Goal: Answer question/provide support: Share knowledge or assist other users

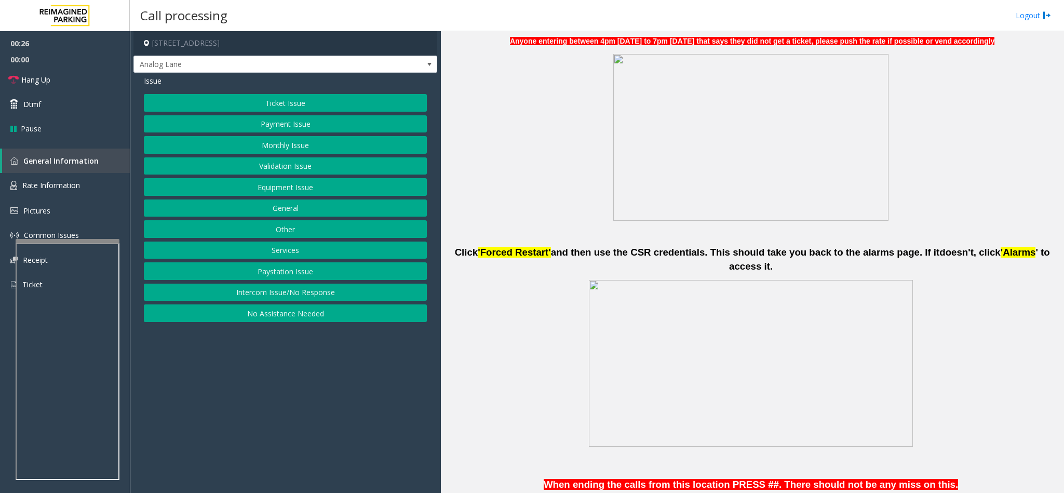
scroll to position [389, 0]
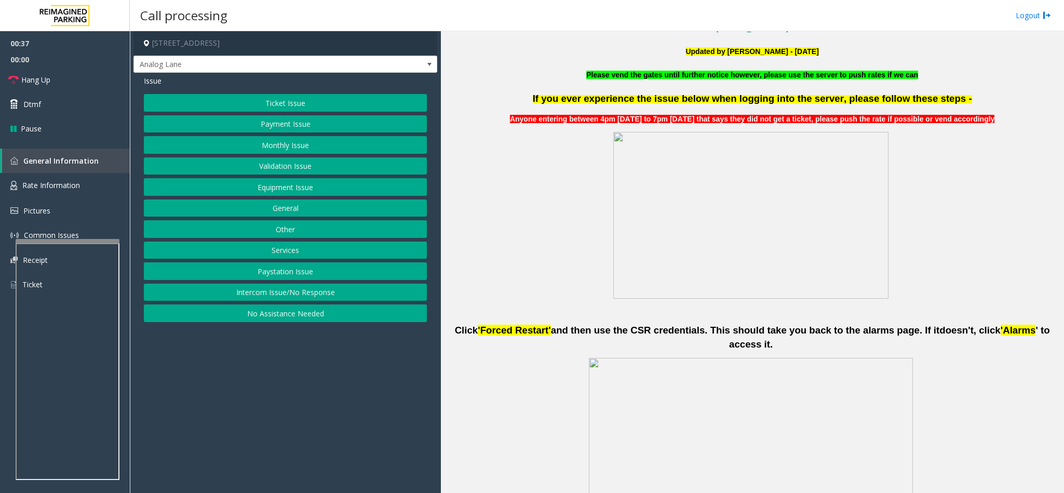
click at [307, 291] on button "Intercom Issue/No Response" at bounding box center [285, 292] width 283 height 18
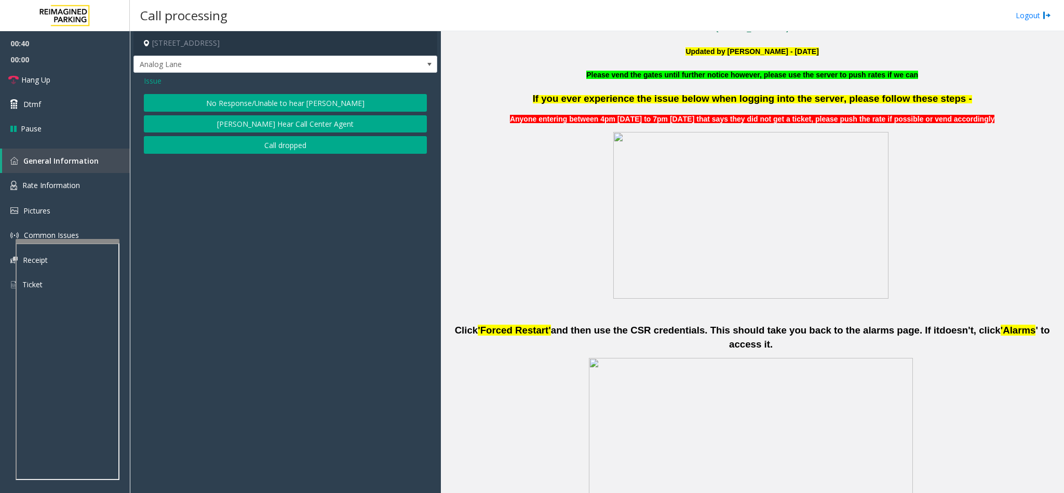
click at [273, 101] on button "No Response/Unable to hear [PERSON_NAME]" at bounding box center [285, 103] width 283 height 18
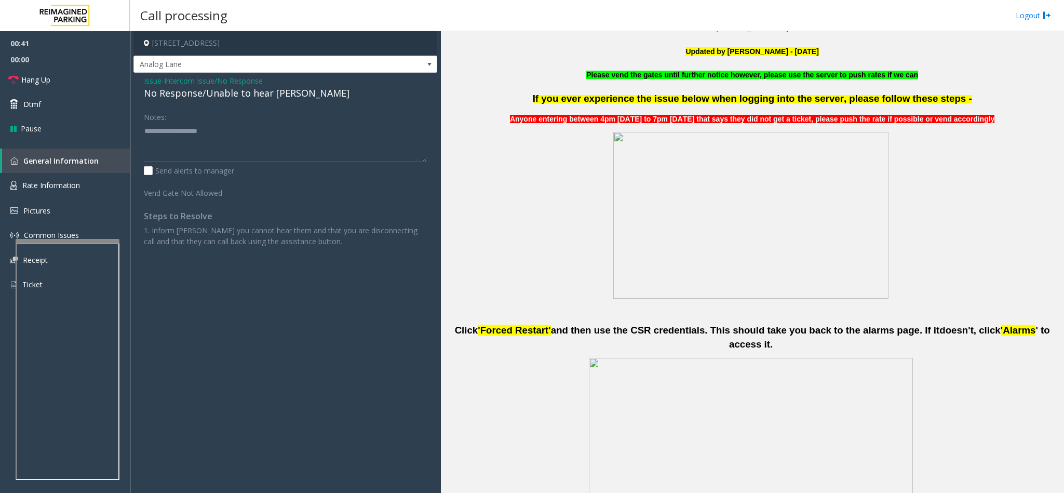
click at [230, 90] on div "No Response/Unable to hear [PERSON_NAME]" at bounding box center [285, 93] width 283 height 14
type textarea "**********"
click at [47, 89] on link "Hang Up" at bounding box center [65, 79] width 130 height 24
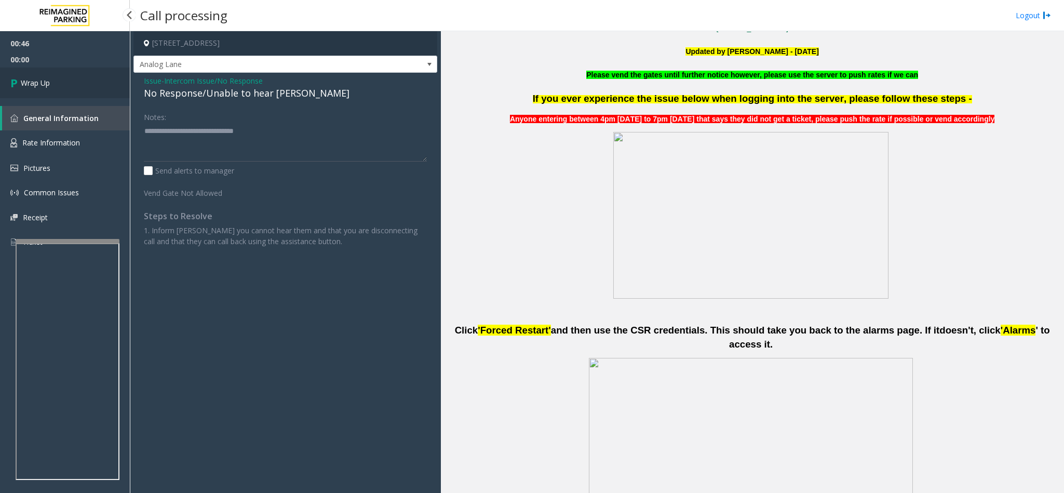
click at [47, 89] on link "Wrap Up" at bounding box center [65, 82] width 130 height 31
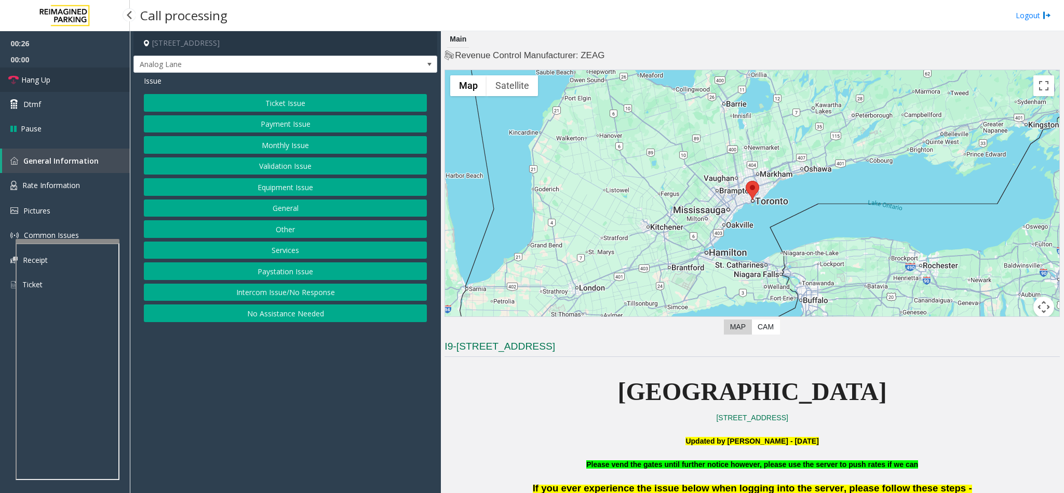
click at [47, 89] on link "Hang Up" at bounding box center [65, 79] width 130 height 24
click at [268, 301] on button "Intercom Issue/No Response" at bounding box center [285, 292] width 283 height 18
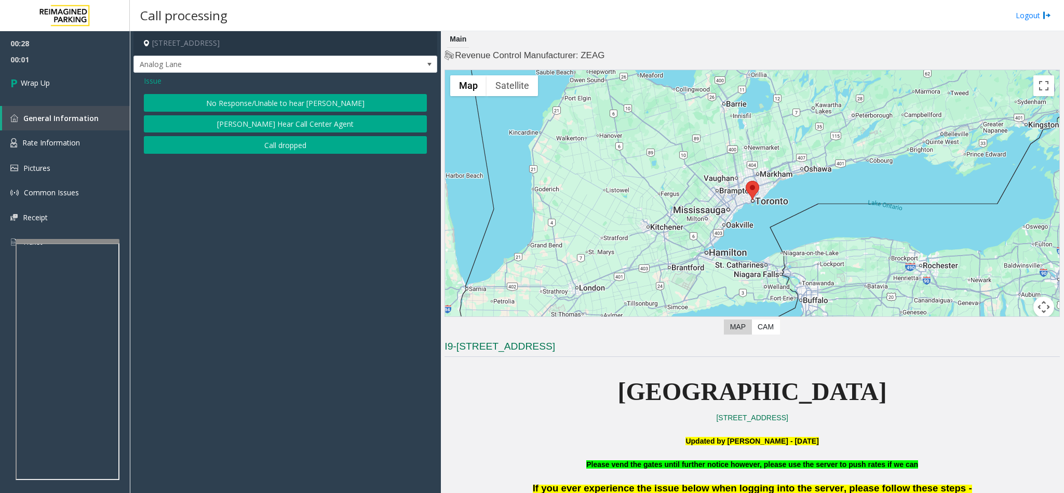
click at [234, 109] on button "No Response/Unable to hear [PERSON_NAME]" at bounding box center [285, 103] width 283 height 18
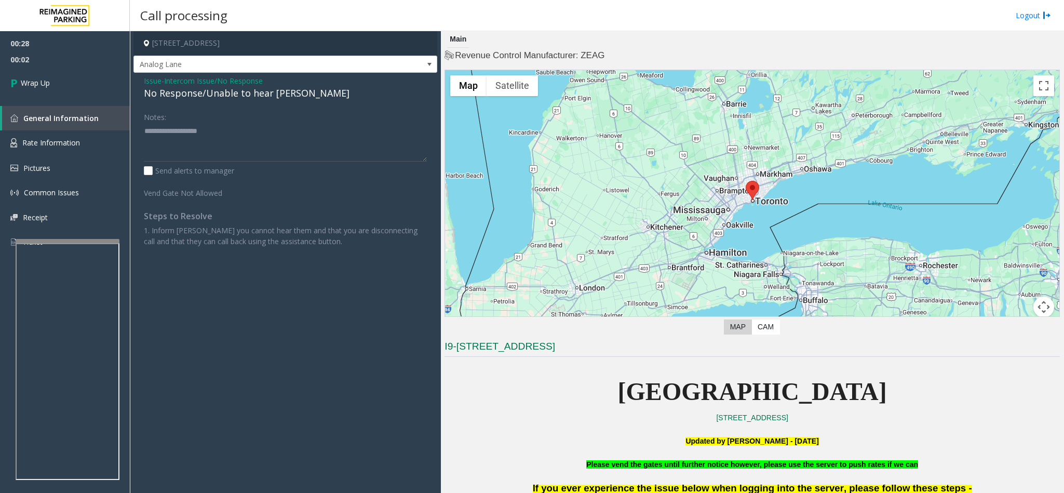
click at [182, 90] on div "No Response/Unable to hear [PERSON_NAME]" at bounding box center [285, 93] width 283 height 14
click at [183, 90] on div "No Response/Unable to hear [PERSON_NAME]" at bounding box center [285, 93] width 283 height 14
type textarea "**********"
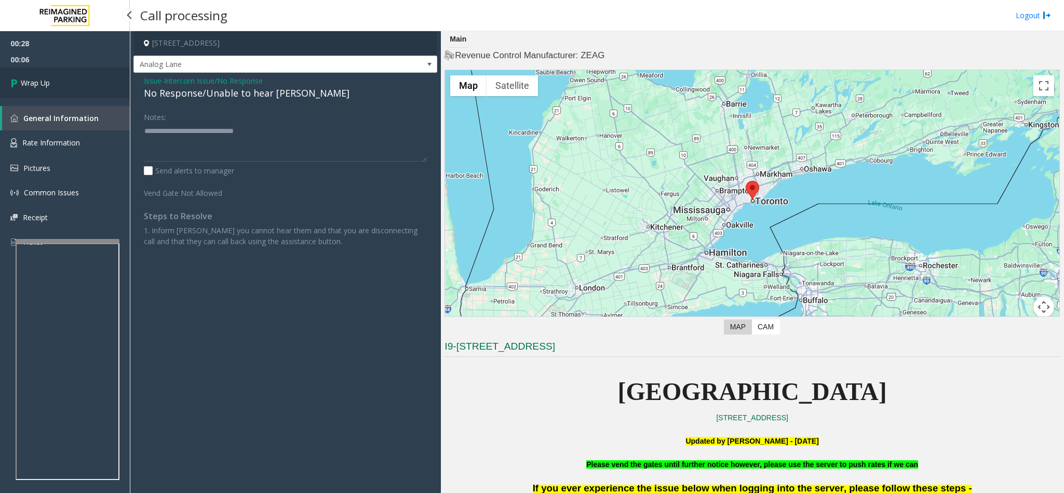
click at [93, 76] on link "Wrap Up" at bounding box center [65, 82] width 130 height 31
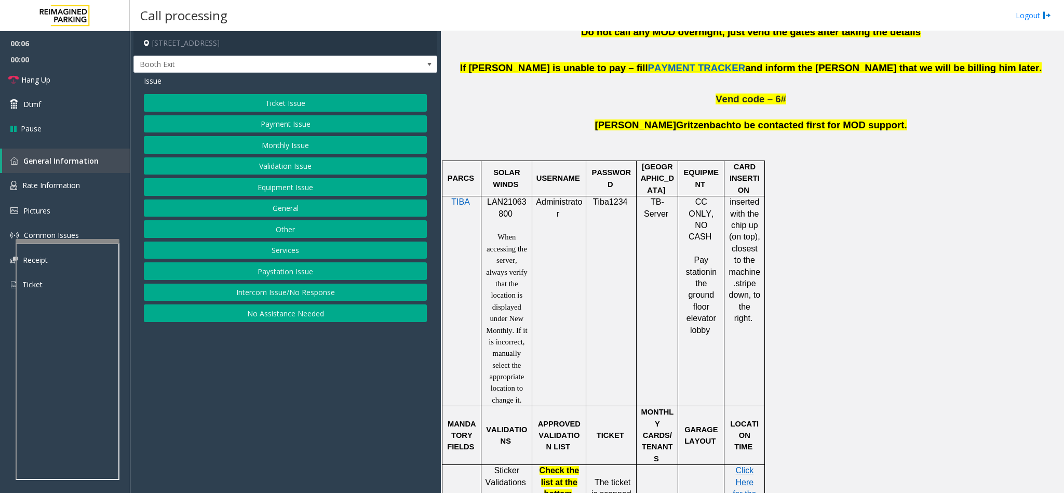
scroll to position [701, 0]
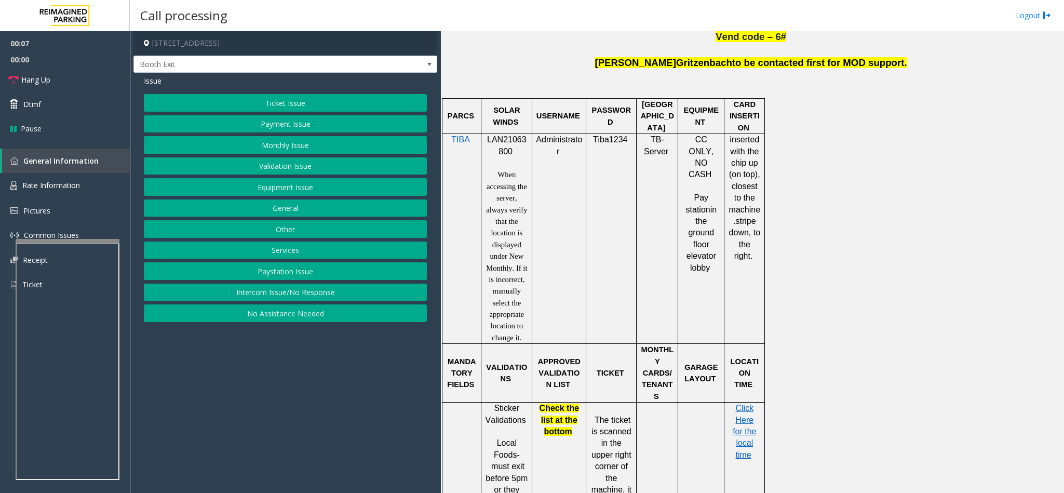
click at [497, 135] on span "LAN21063800" at bounding box center [506, 145] width 39 height 20
copy p "LAN21063800"
click at [343, 170] on button "Validation Issue" at bounding box center [285, 166] width 283 height 18
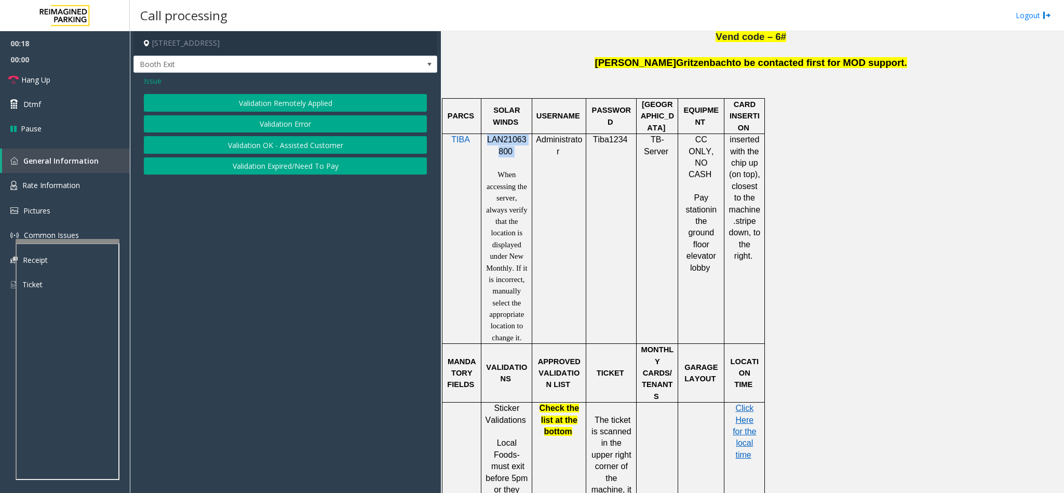
click at [304, 125] on button "Validation Error" at bounding box center [285, 124] width 283 height 18
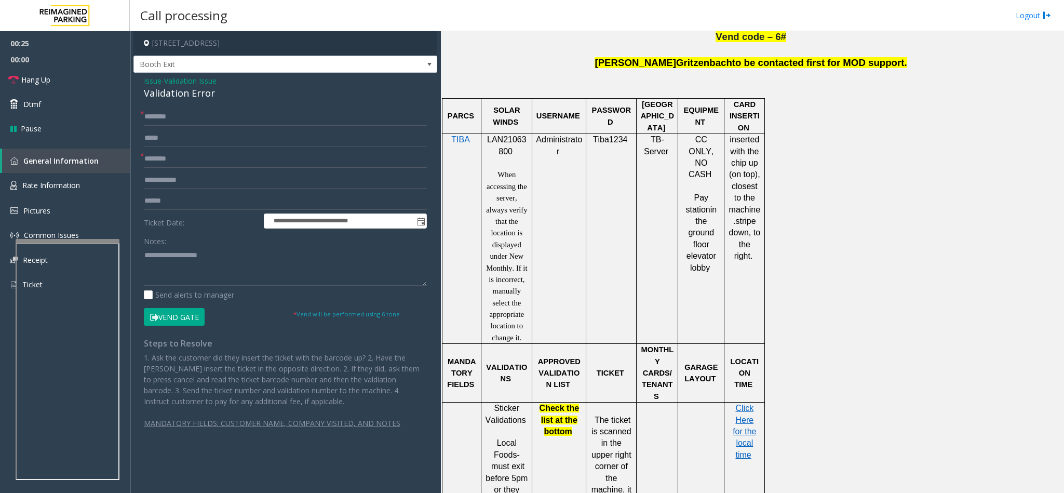
click at [175, 106] on div "**********" at bounding box center [285, 261] width 304 height 377
click at [175, 110] on input "text" at bounding box center [285, 117] width 283 height 18
click at [204, 110] on input "text" at bounding box center [285, 117] width 283 height 18
type input "*****"
click at [173, 159] on input "text" at bounding box center [285, 159] width 283 height 18
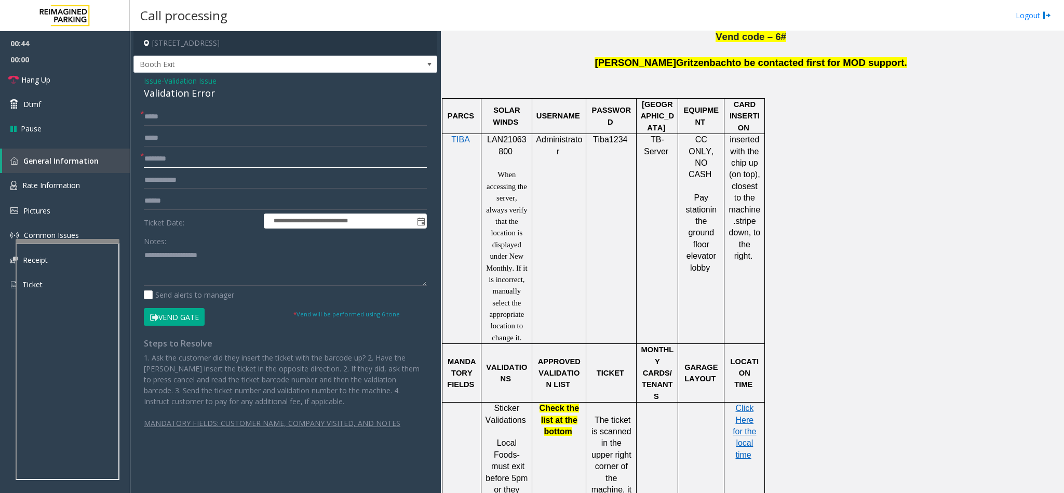
type input "********"
type input "*******"
click at [173, 267] on textarea at bounding box center [285, 266] width 283 height 39
click at [144, 264] on textarea at bounding box center [285, 266] width 283 height 39
click at [742, 403] on span "Click Here for the local time" at bounding box center [743, 431] width 23 height 56
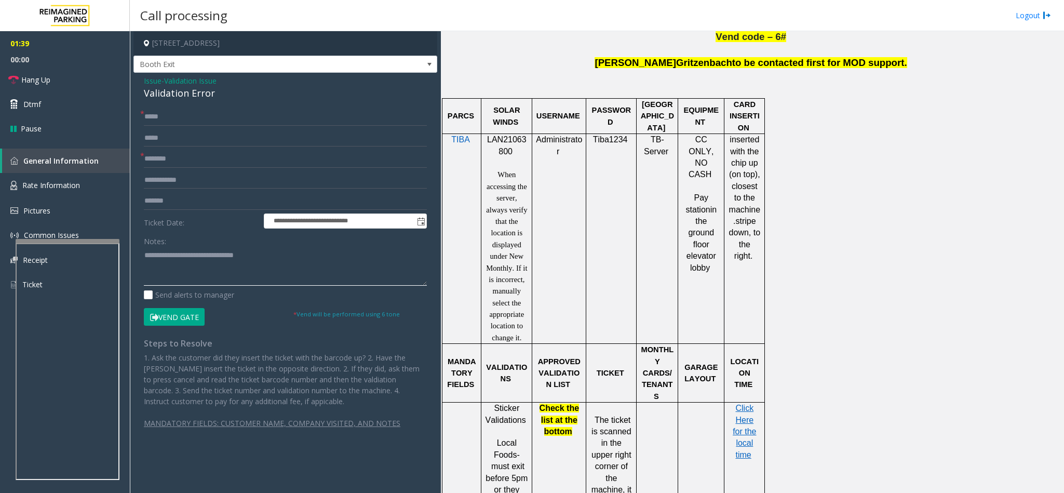
click at [199, 279] on textarea at bounding box center [285, 266] width 283 height 39
click at [275, 263] on textarea at bounding box center [285, 266] width 283 height 39
click at [174, 280] on textarea at bounding box center [285, 266] width 283 height 39
click at [173, 281] on textarea at bounding box center [285, 266] width 283 height 39
click at [176, 268] on textarea at bounding box center [285, 266] width 283 height 39
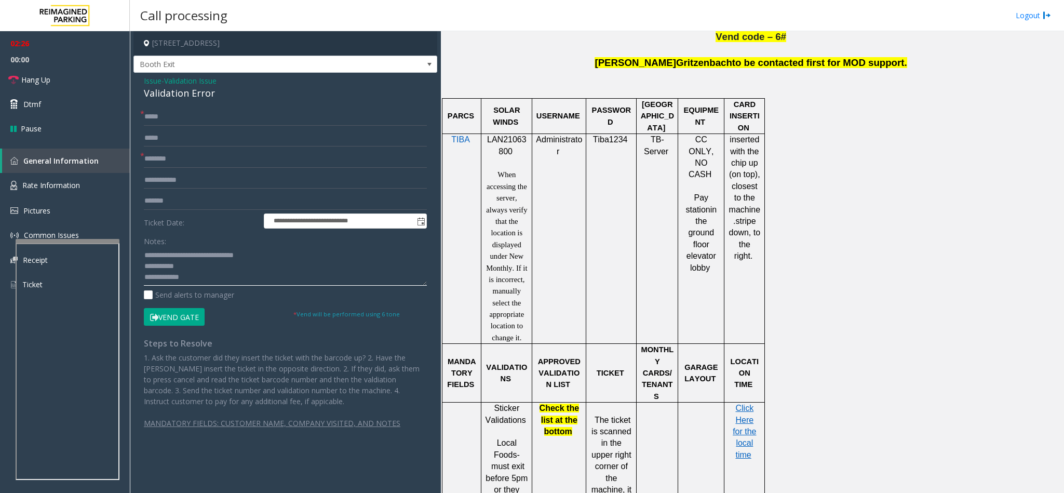
click at [279, 258] on textarea at bounding box center [285, 266] width 283 height 39
click at [194, 275] on textarea at bounding box center [285, 266] width 283 height 39
click at [72, 192] on link "Rate Information" at bounding box center [65, 185] width 130 height 25
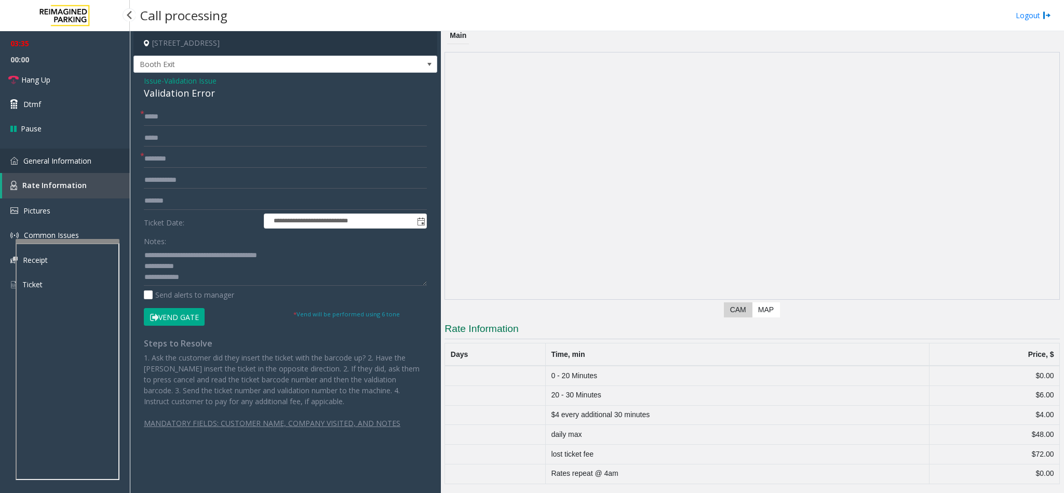
click at [105, 157] on link "General Information" at bounding box center [65, 160] width 130 height 24
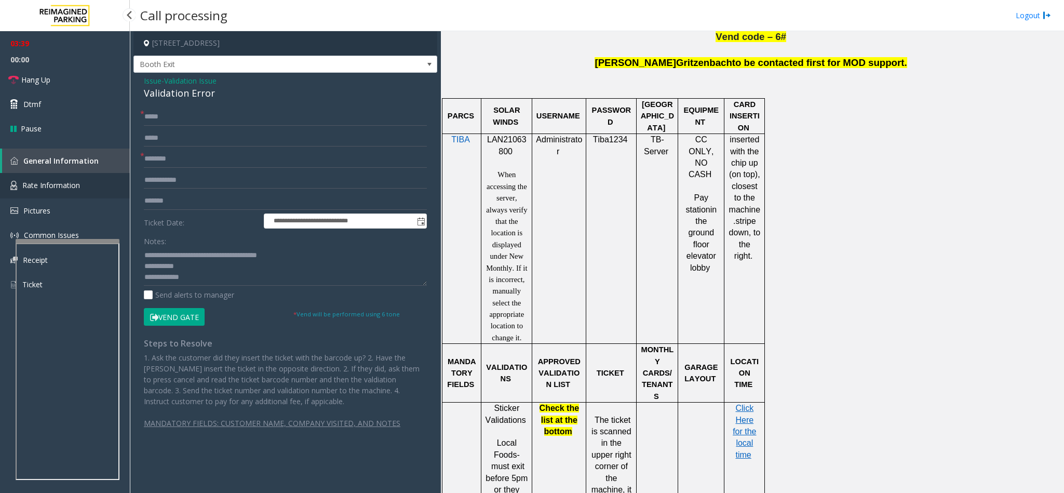
click at [91, 190] on link "Rate Information" at bounding box center [65, 185] width 130 height 25
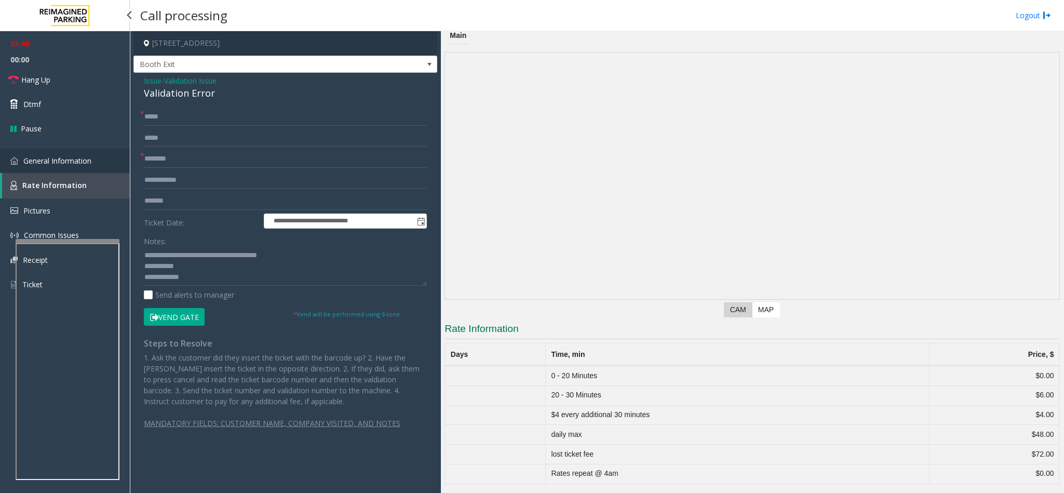
click at [78, 166] on link "General Information" at bounding box center [65, 160] width 130 height 24
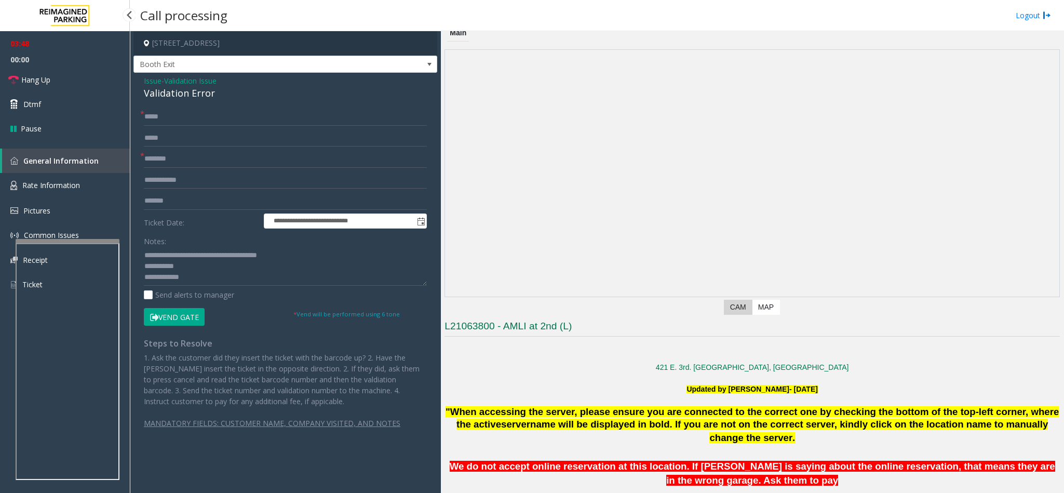
scroll to position [701, 0]
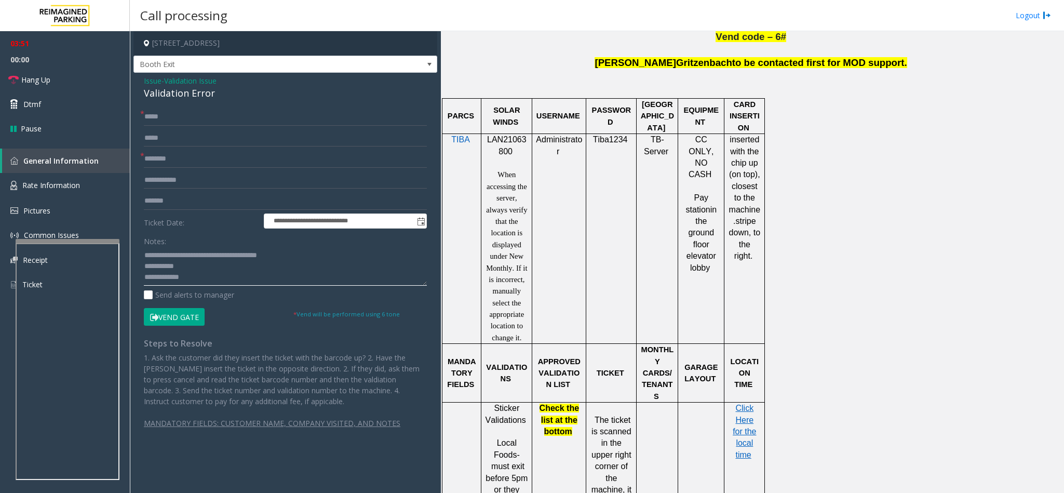
click at [216, 280] on textarea at bounding box center [285, 266] width 283 height 39
drag, startPoint x: 200, startPoint y: 284, endPoint x: 168, endPoint y: 263, distance: 37.9
click at [193, 279] on textarea at bounding box center [285, 266] width 283 height 39
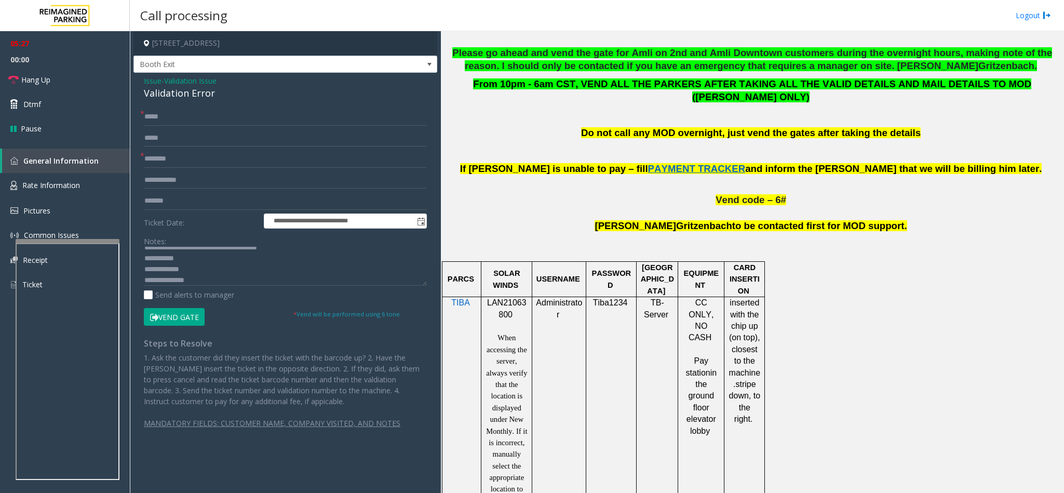
scroll to position [234, 0]
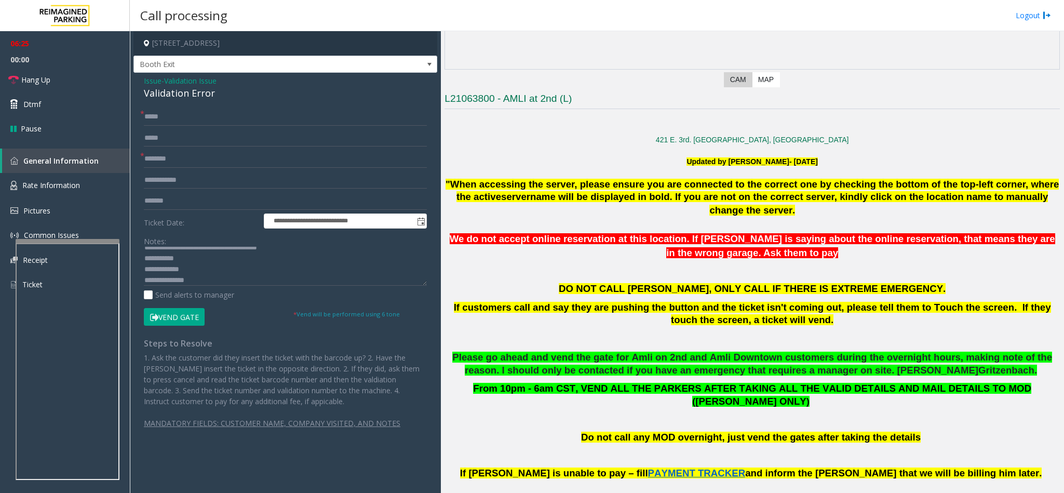
click at [175, 314] on button "Vend Gate" at bounding box center [174, 317] width 61 height 18
click at [196, 279] on textarea at bounding box center [285, 266] width 283 height 39
click at [240, 274] on textarea at bounding box center [285, 266] width 283 height 39
click at [240, 281] on textarea at bounding box center [285, 266] width 283 height 39
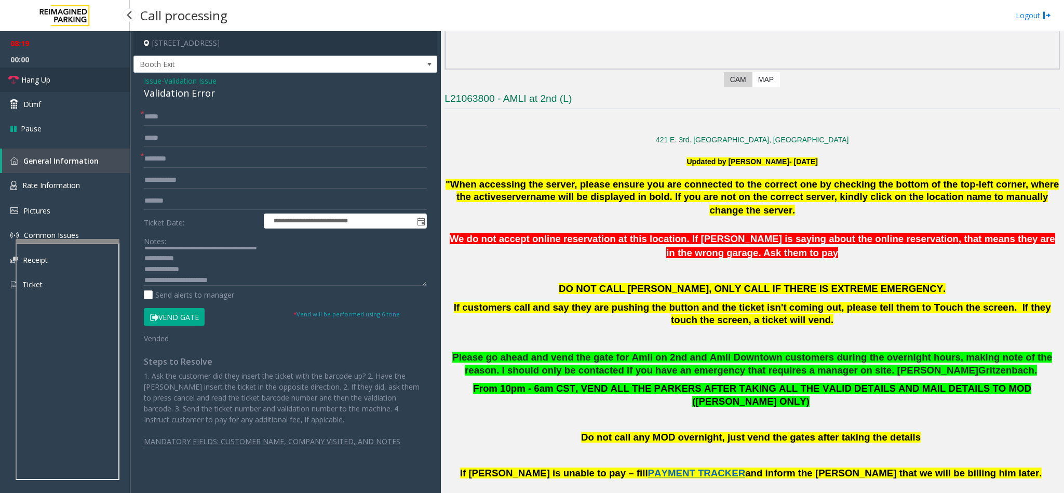
click at [89, 87] on link "Hang Up" at bounding box center [65, 79] width 130 height 24
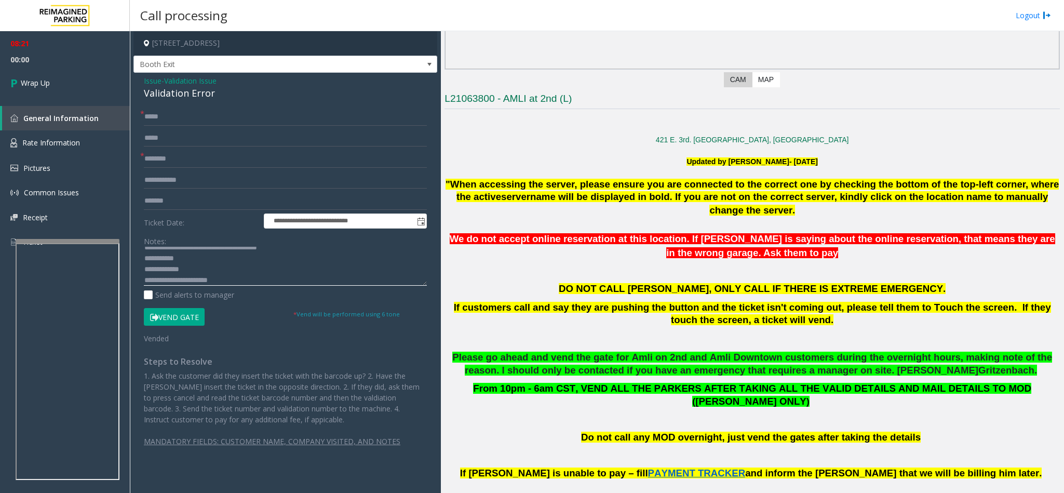
click at [235, 276] on textarea at bounding box center [285, 266] width 283 height 39
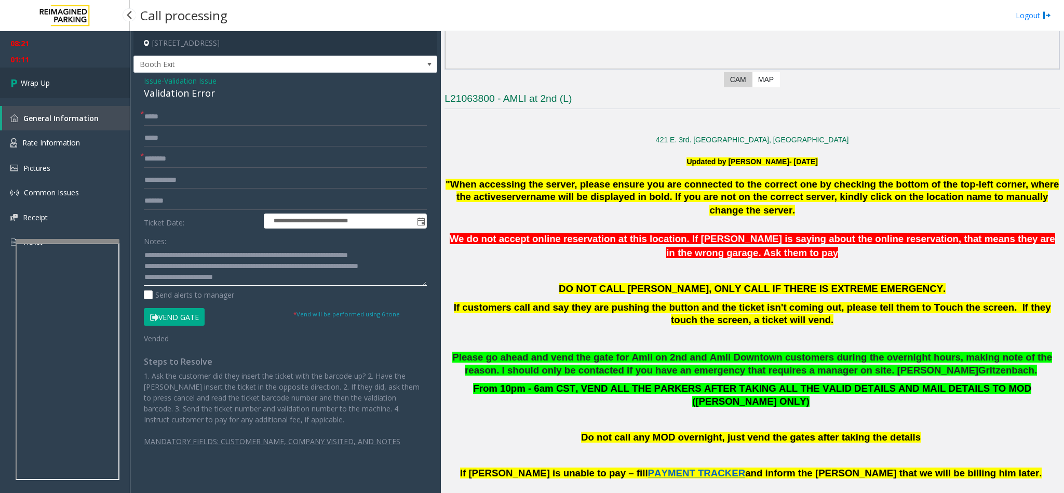
type textarea "**********"
click at [107, 92] on link "Wrap Up" at bounding box center [65, 82] width 130 height 31
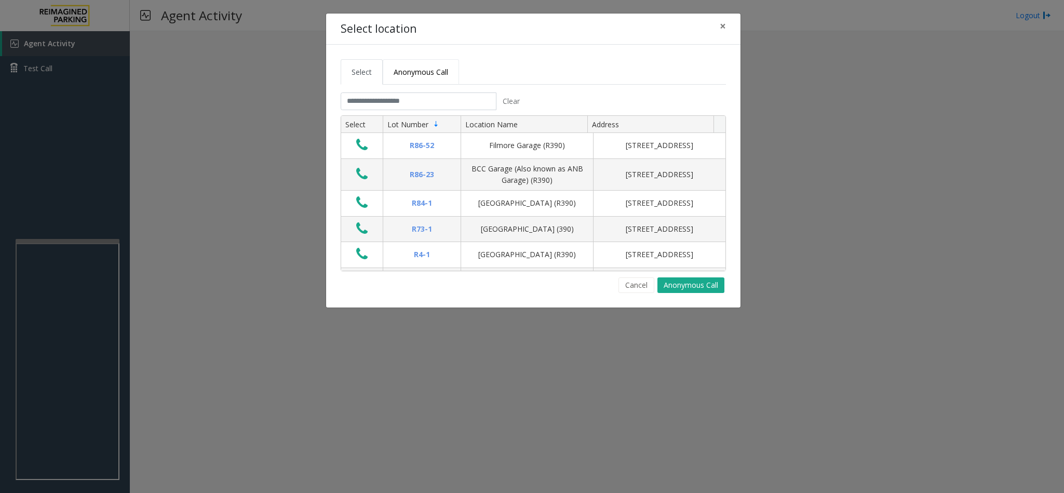
click at [415, 75] on span "Anonymous Call" at bounding box center [420, 72] width 55 height 10
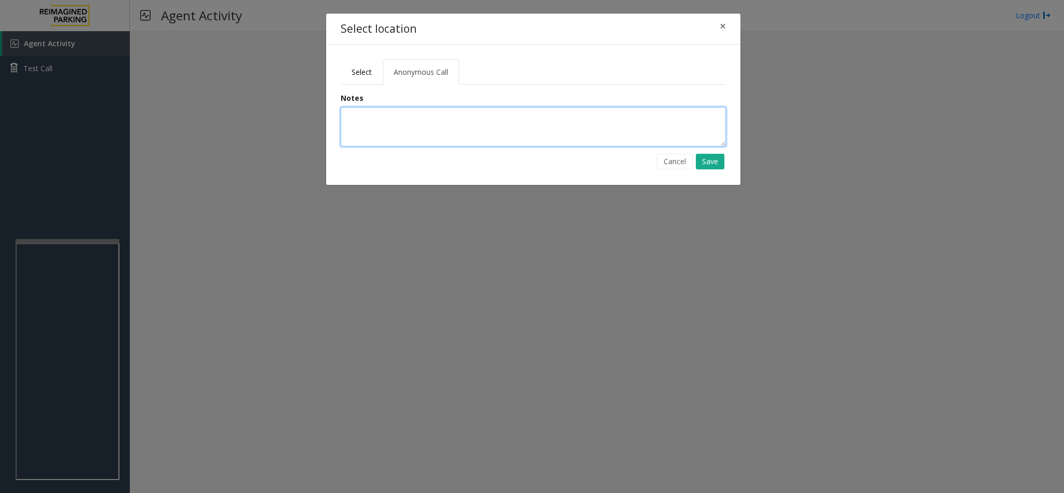
click at [388, 128] on textarea at bounding box center [533, 126] width 385 height 39
type textarea "**********"
click at [707, 165] on button "Save" at bounding box center [710, 162] width 29 height 16
click at [360, 74] on span "Select" at bounding box center [361, 72] width 20 height 10
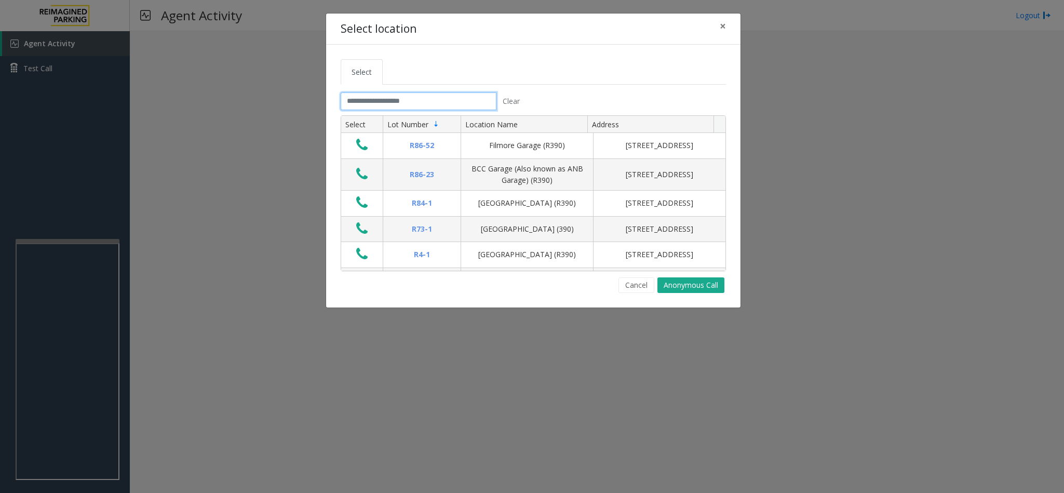
click at [382, 100] on input "text" at bounding box center [419, 101] width 156 height 18
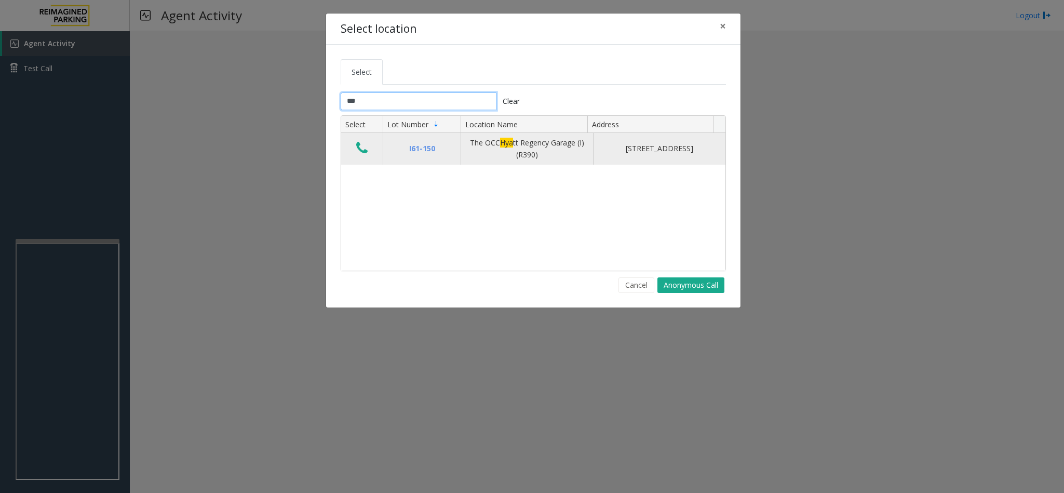
type input "***"
click at [359, 147] on icon "Data table" at bounding box center [361, 148] width 11 height 15
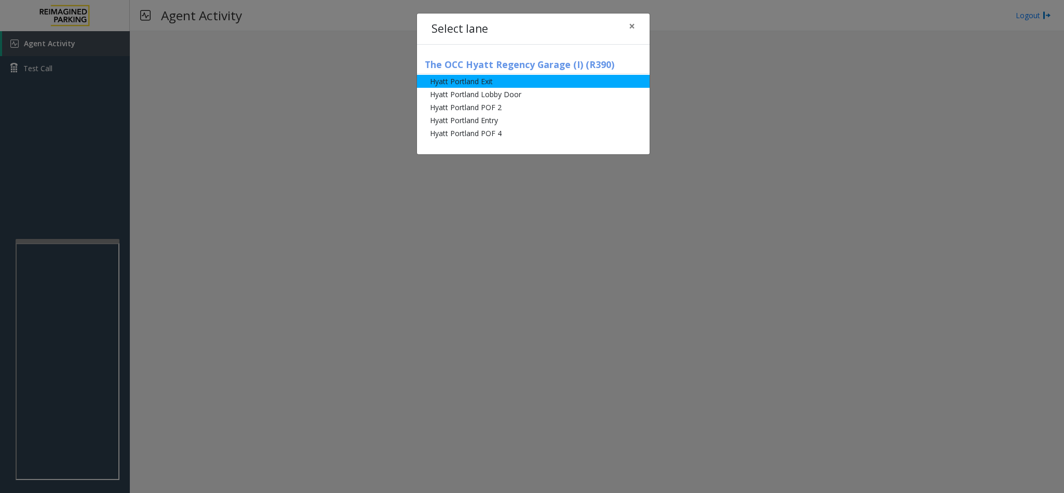
click at [448, 76] on li "Hyatt Portland Exit" at bounding box center [533, 81] width 233 height 13
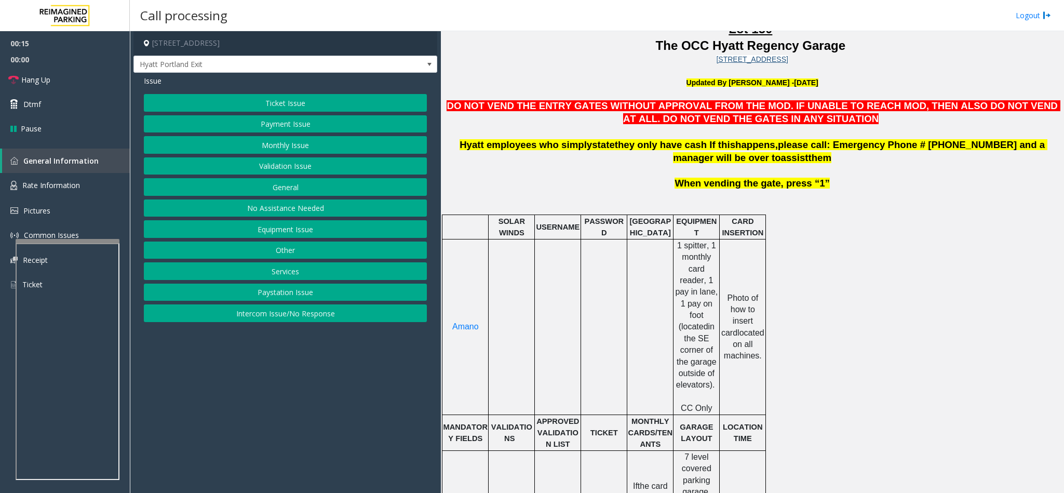
scroll to position [311, 0]
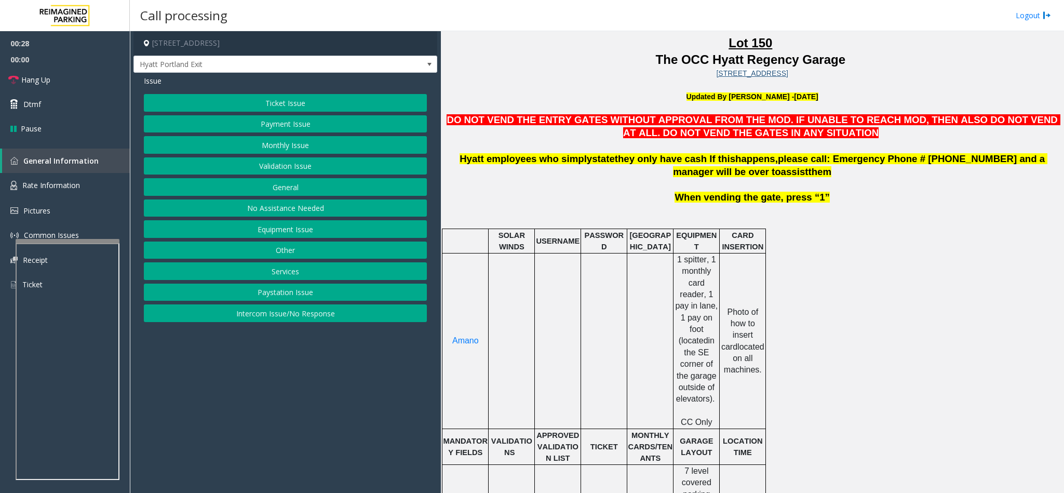
click at [263, 274] on button "Services" at bounding box center [285, 271] width 283 height 18
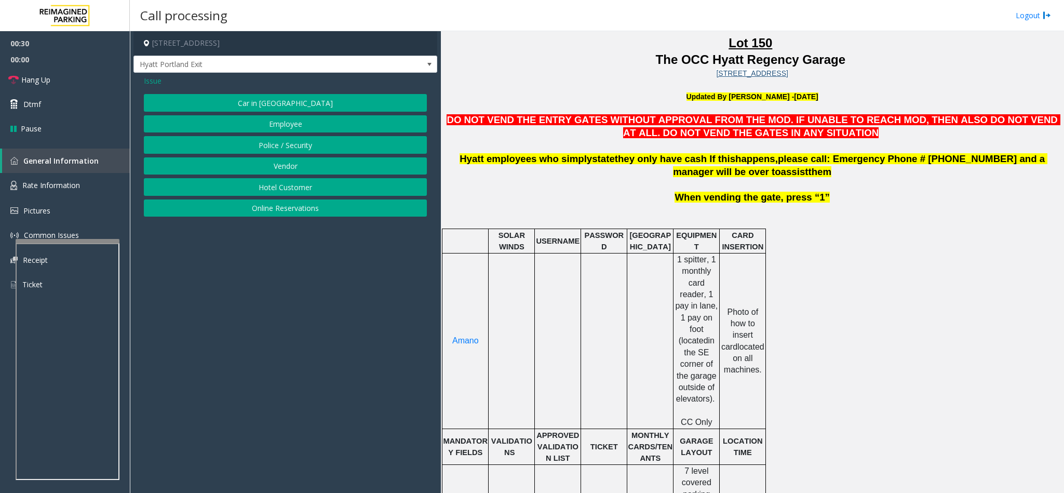
click at [267, 181] on button "Hotel Customer" at bounding box center [285, 187] width 283 height 18
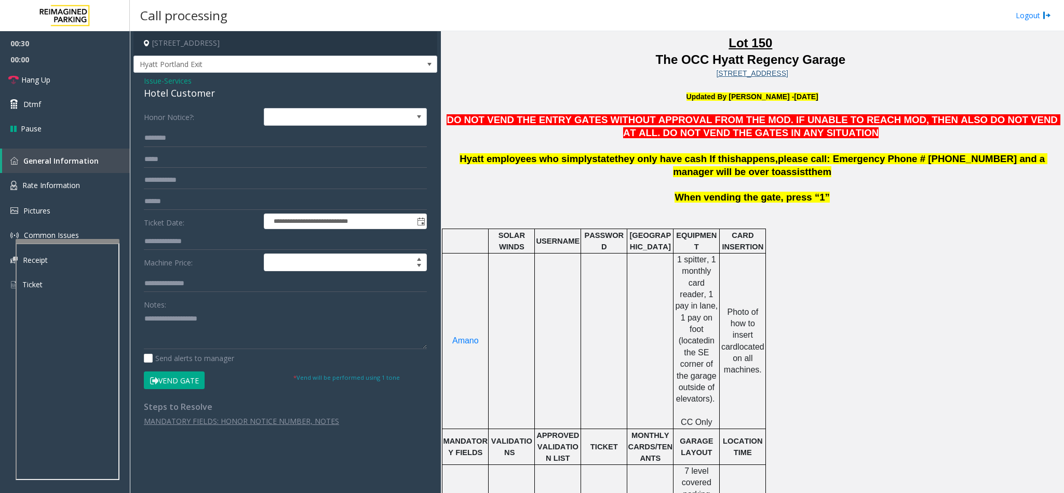
click at [178, 92] on div "Hotel Customer" at bounding box center [285, 93] width 283 height 14
click at [147, 314] on textarea at bounding box center [285, 329] width 283 height 39
type textarea "**********"
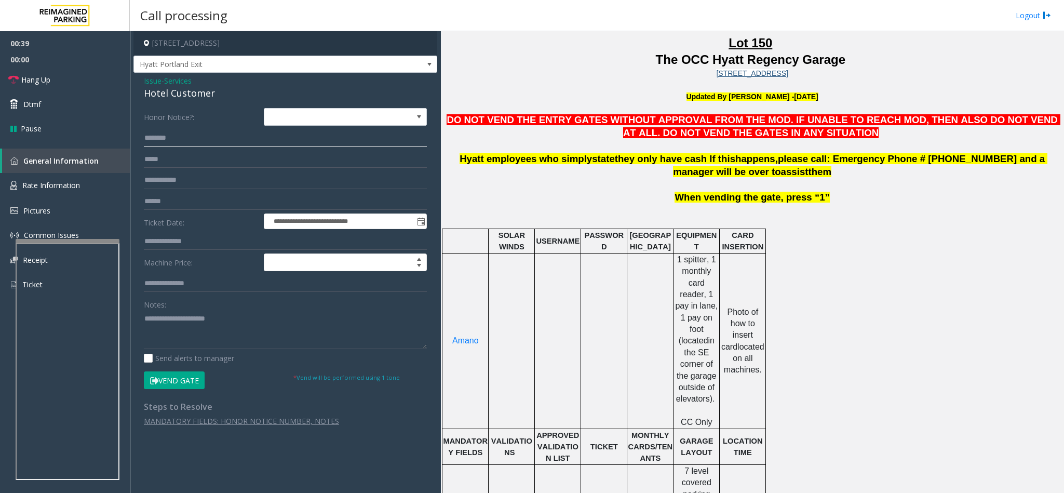
click at [195, 137] on input "text" at bounding box center [285, 138] width 283 height 18
click at [174, 240] on input "text" at bounding box center [285, 242] width 283 height 18
type input "********"
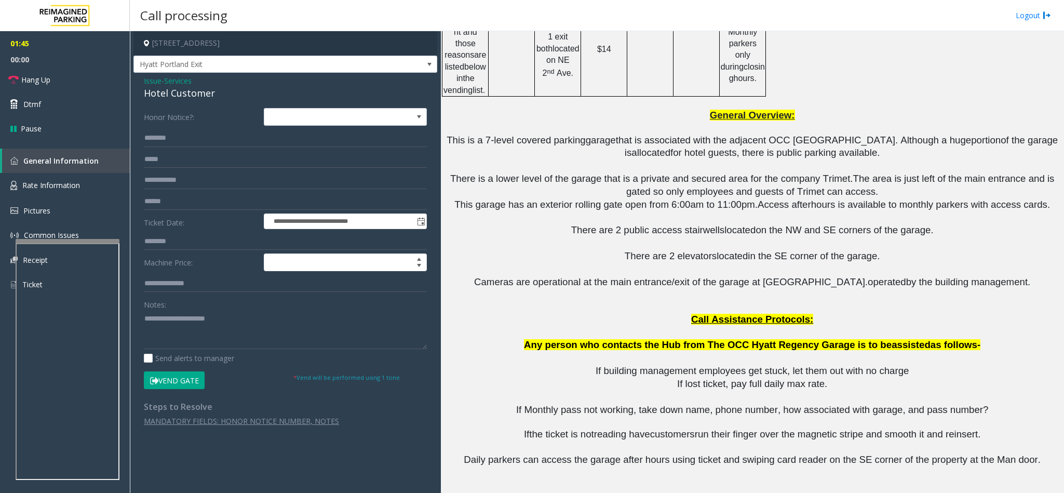
scroll to position [1012, 0]
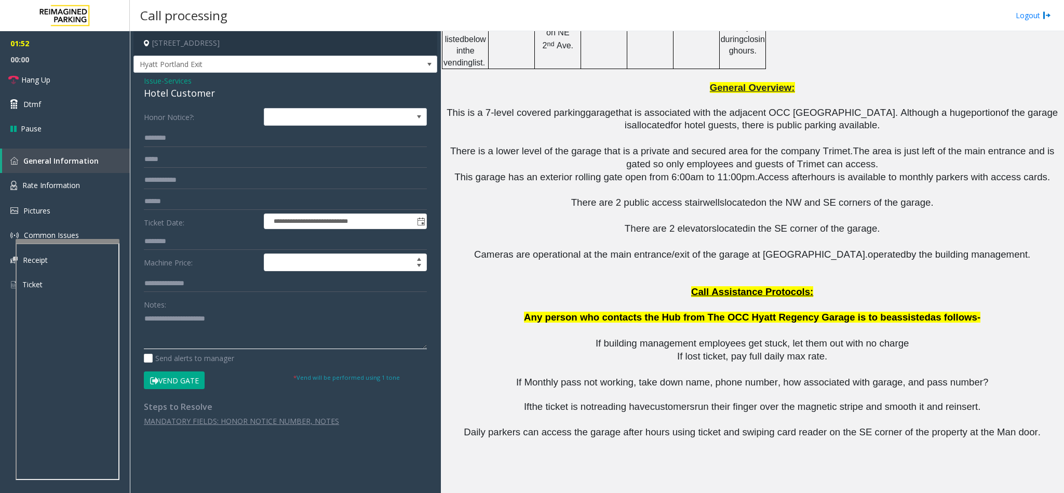
click at [236, 315] on textarea at bounding box center [285, 329] width 283 height 39
click at [64, 83] on link "Hang Up" at bounding box center [65, 79] width 130 height 24
click at [292, 316] on textarea at bounding box center [285, 329] width 283 height 39
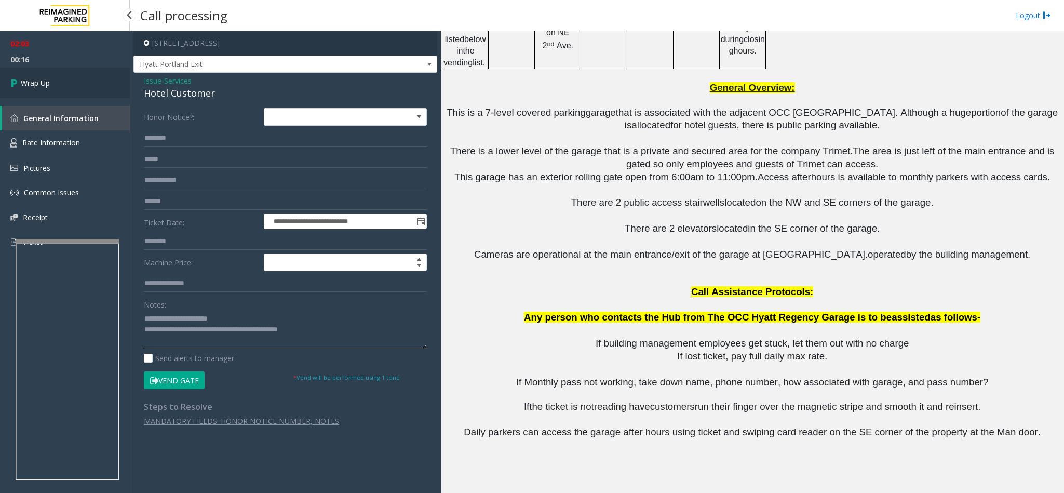
type textarea "**********"
click at [44, 90] on link "Wrap Up" at bounding box center [65, 82] width 130 height 31
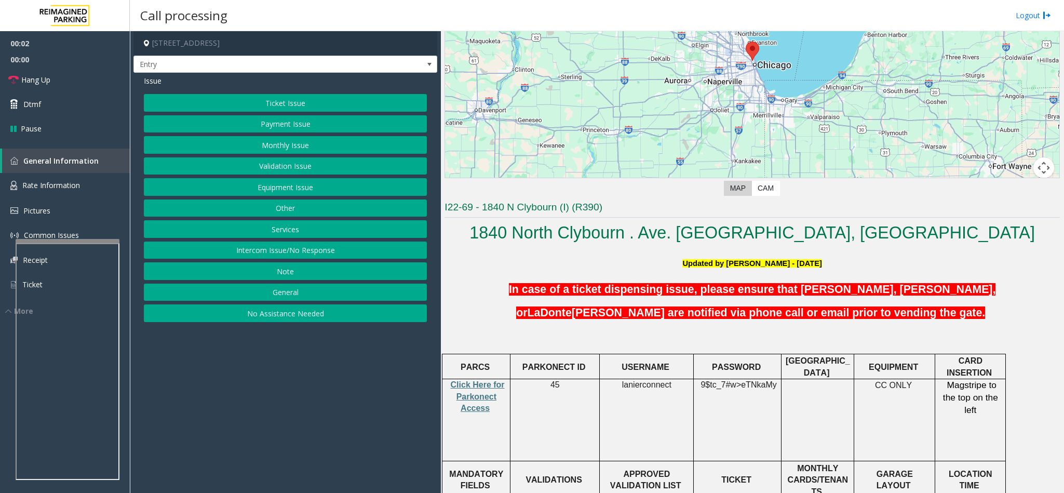
scroll to position [389, 0]
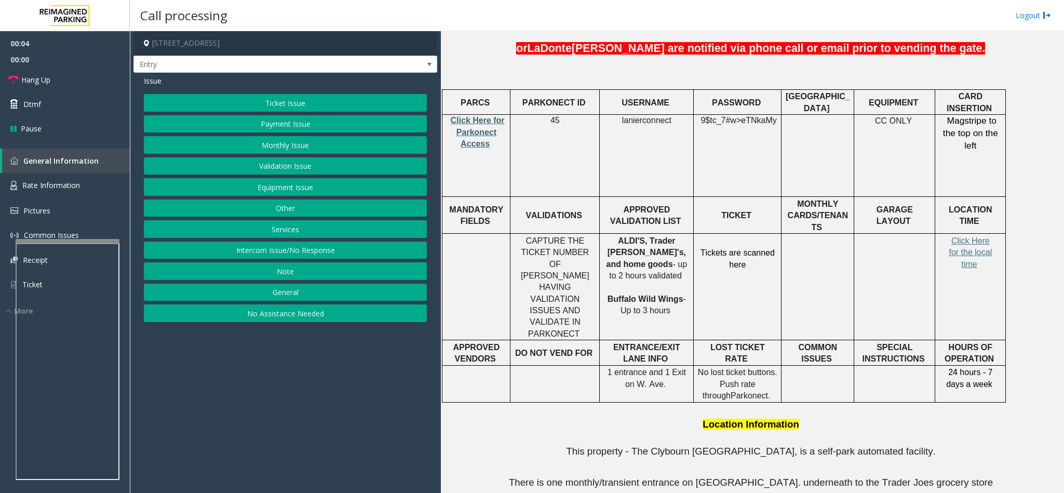
click at [485, 128] on span "Click Here for Parkonect Access" at bounding box center [478, 132] width 54 height 32
click at [241, 259] on button "Intercom Issue/No Response" at bounding box center [285, 250] width 283 height 18
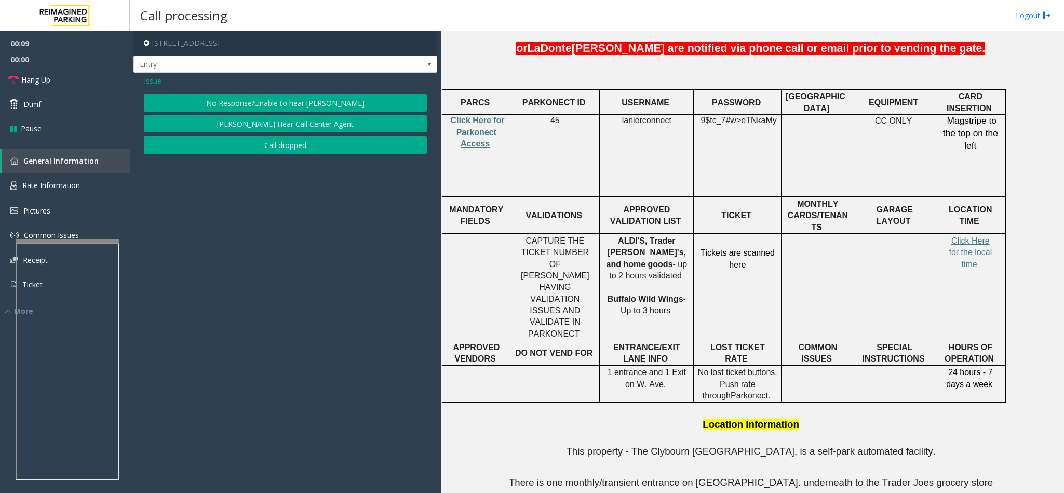
click at [251, 97] on button "No Response/Unable to hear [PERSON_NAME]" at bounding box center [285, 103] width 283 height 18
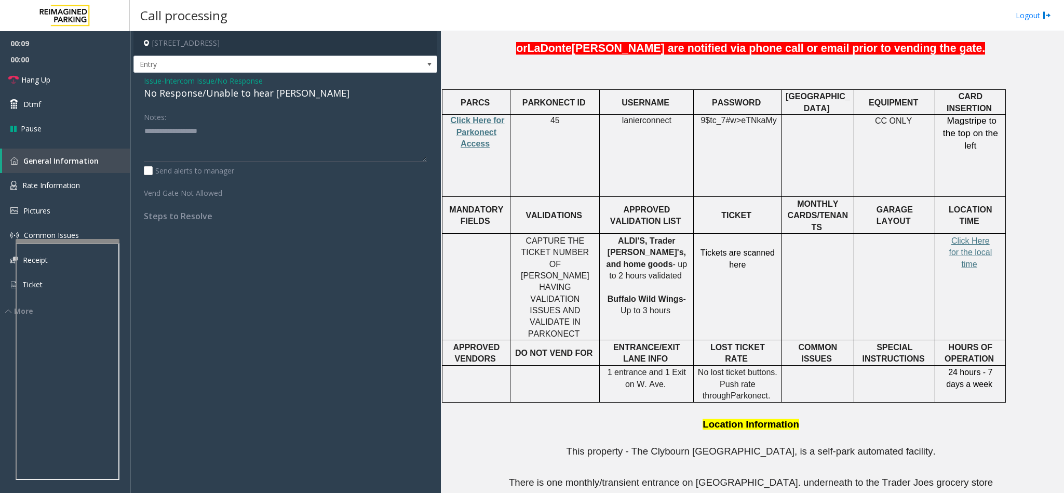
click at [180, 94] on div "No Response/Unable to hear [PERSON_NAME]" at bounding box center [285, 93] width 283 height 14
copy div "No Response/Unable to hear [PERSON_NAME]"
paste textarea "**********"
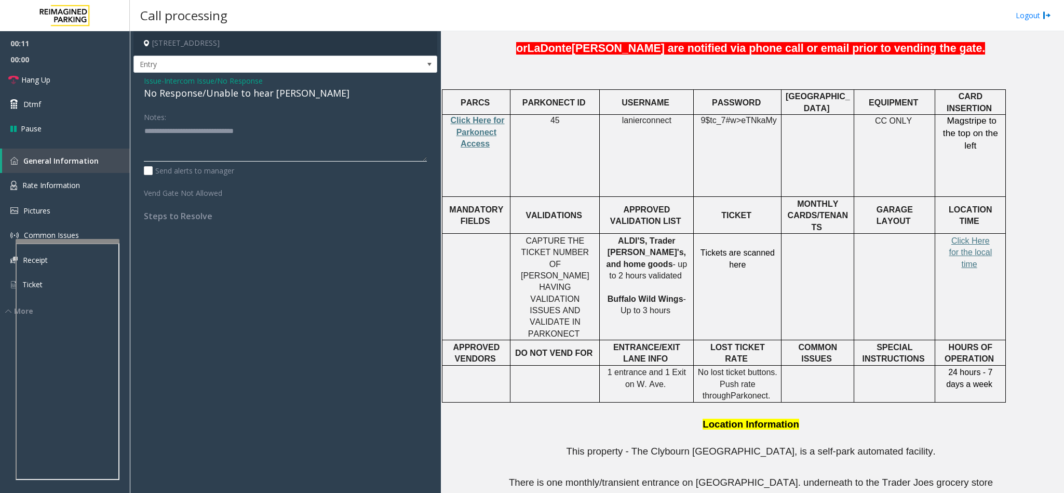
click at [176, 132] on textarea at bounding box center [285, 141] width 283 height 39
type textarea "**********"
click at [71, 85] on link "Hang Up" at bounding box center [65, 79] width 130 height 24
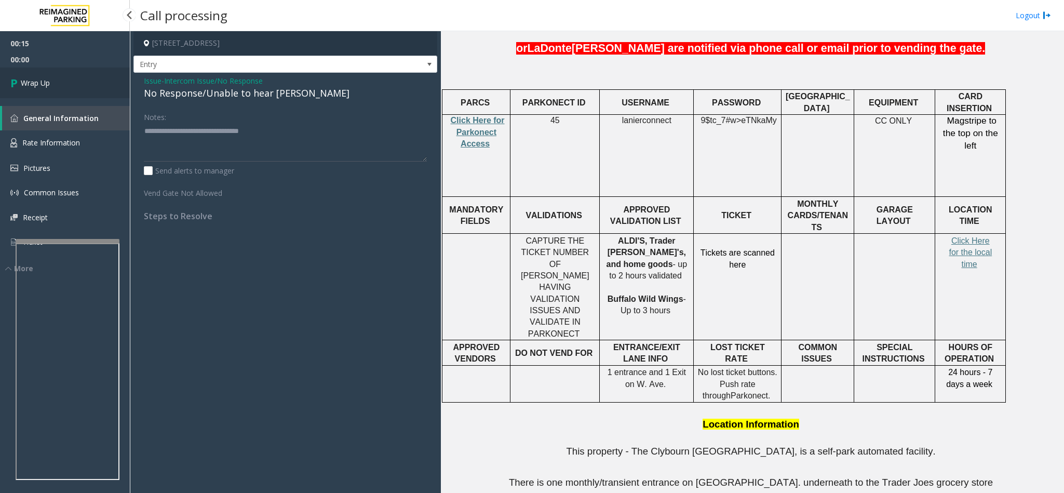
click at [71, 85] on link "Wrap Up" at bounding box center [65, 82] width 130 height 31
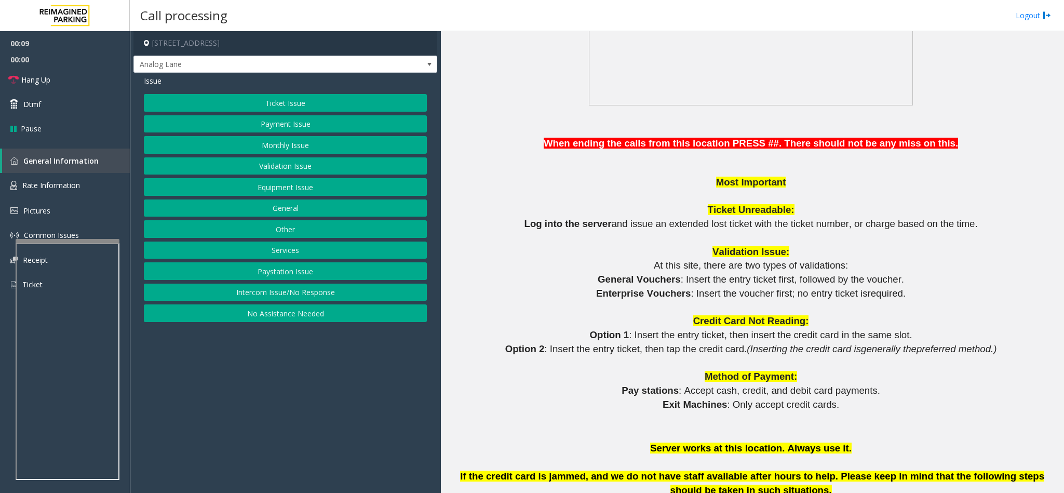
scroll to position [856, 0]
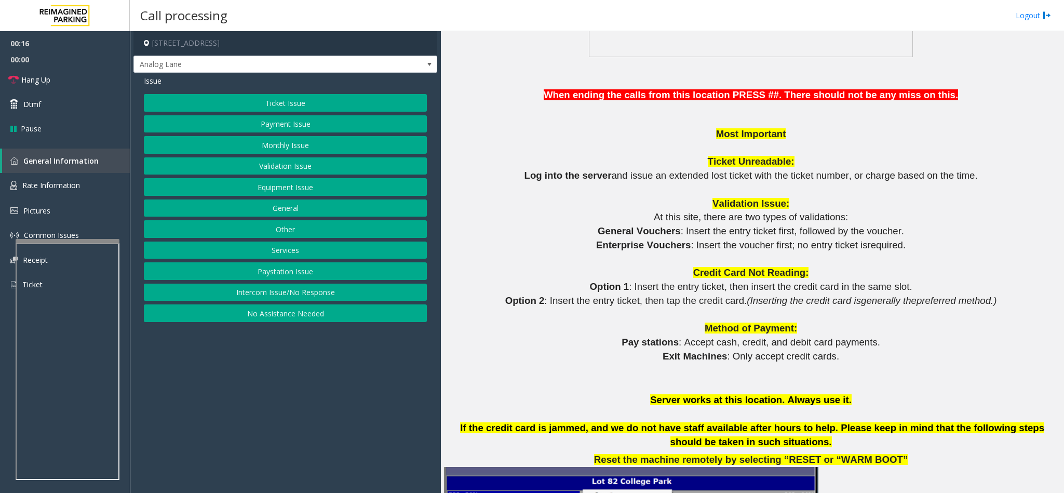
click at [289, 168] on button "Validation Issue" at bounding box center [285, 166] width 283 height 18
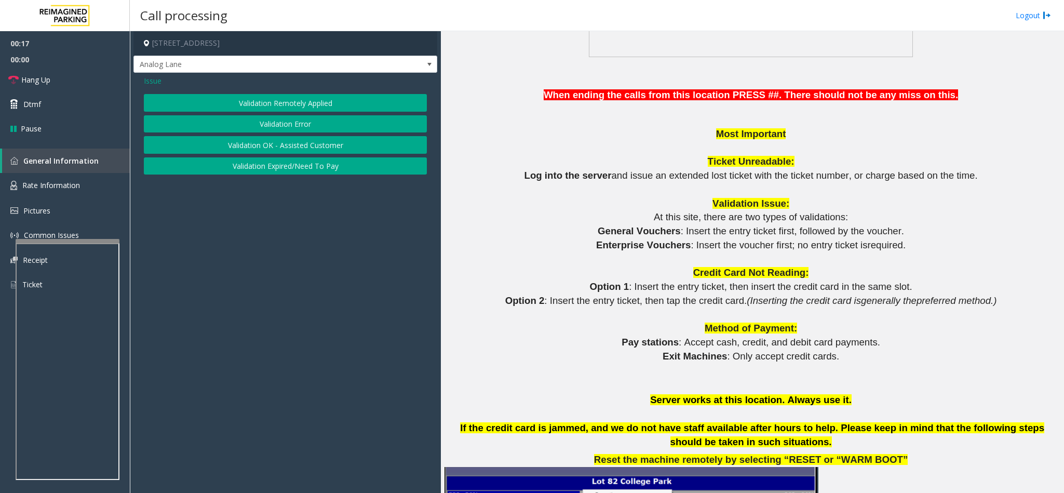
click at [276, 127] on button "Validation Error" at bounding box center [285, 124] width 283 height 18
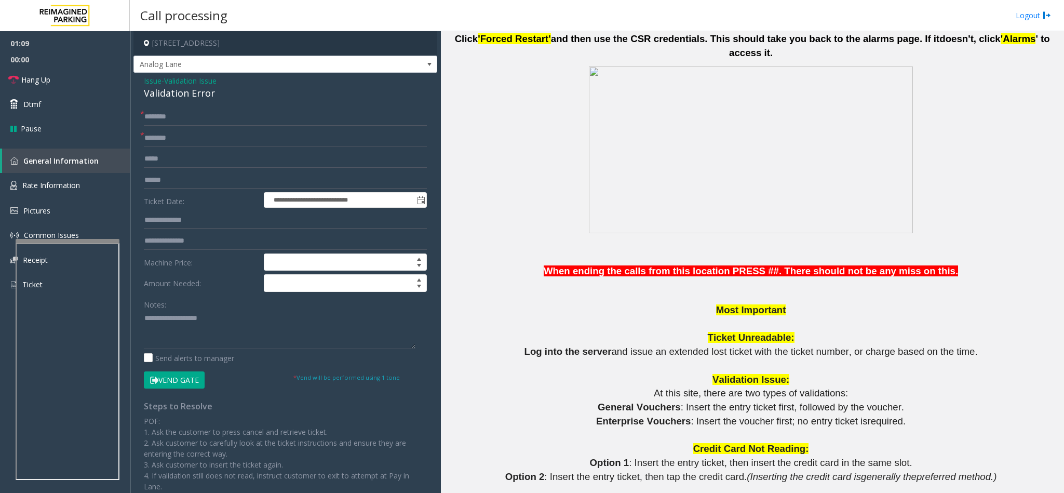
scroll to position [701, 0]
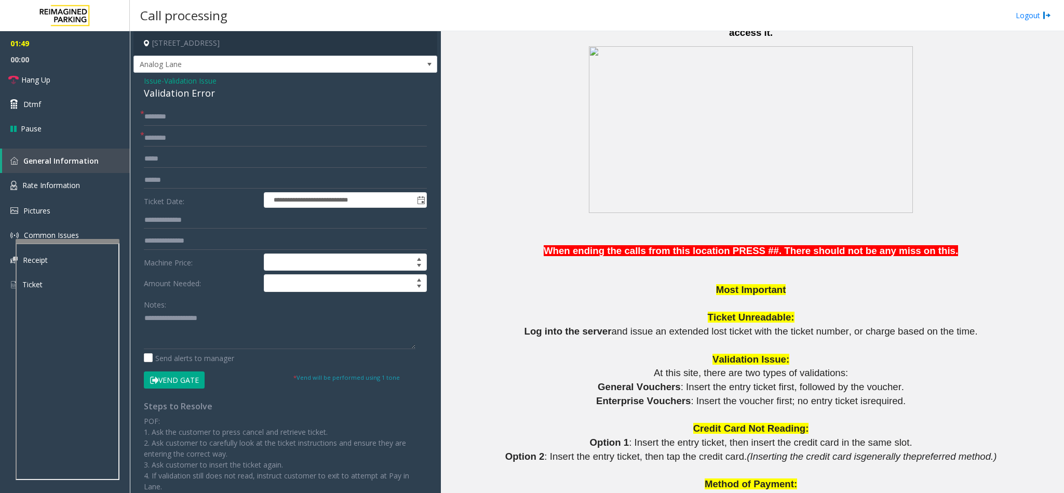
click at [147, 96] on div "Validation Error" at bounding box center [285, 93] width 283 height 14
click at [147, 95] on div "Validation Error" at bounding box center [285, 93] width 283 height 14
click at [148, 95] on div "Validation Error" at bounding box center [285, 93] width 283 height 14
click at [145, 319] on textarea at bounding box center [279, 329] width 271 height 39
click at [229, 315] on textarea at bounding box center [279, 329] width 271 height 39
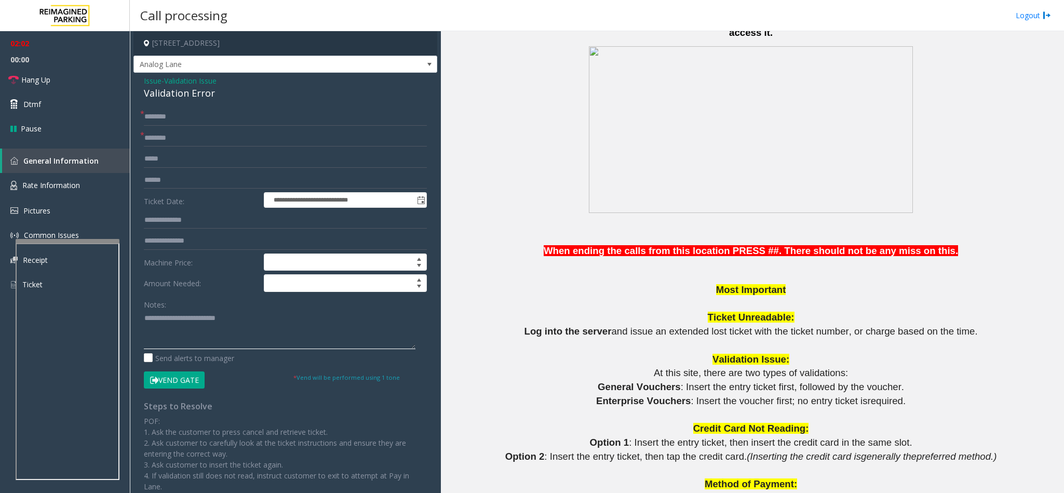
type textarea "**********"
click at [167, 115] on input "text" at bounding box center [285, 117] width 283 height 18
type input "**"
click at [176, 139] on input "text" at bounding box center [285, 138] width 283 height 18
type input "**********"
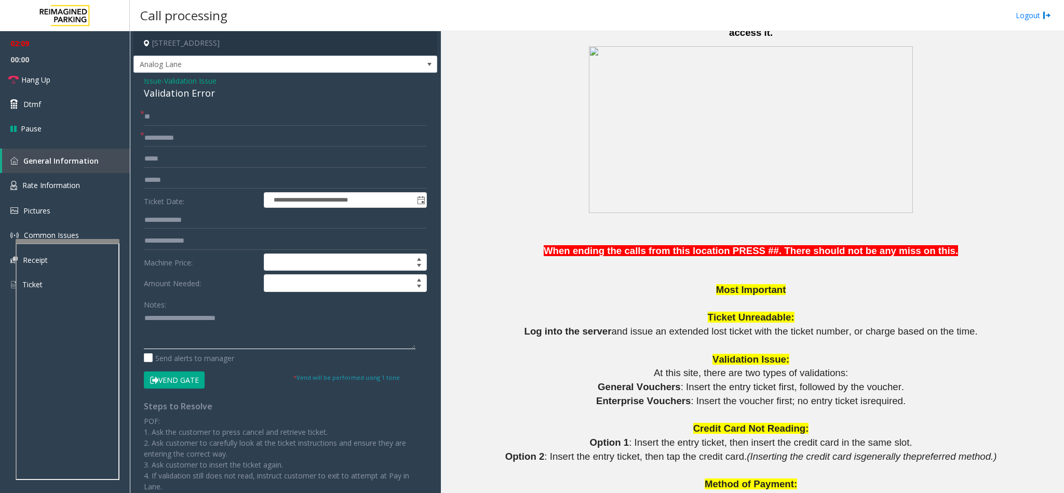
click at [290, 329] on textarea at bounding box center [279, 329] width 271 height 39
click at [53, 79] on link "Hang Up" at bounding box center [65, 79] width 130 height 24
click at [262, 332] on textarea at bounding box center [279, 329] width 271 height 39
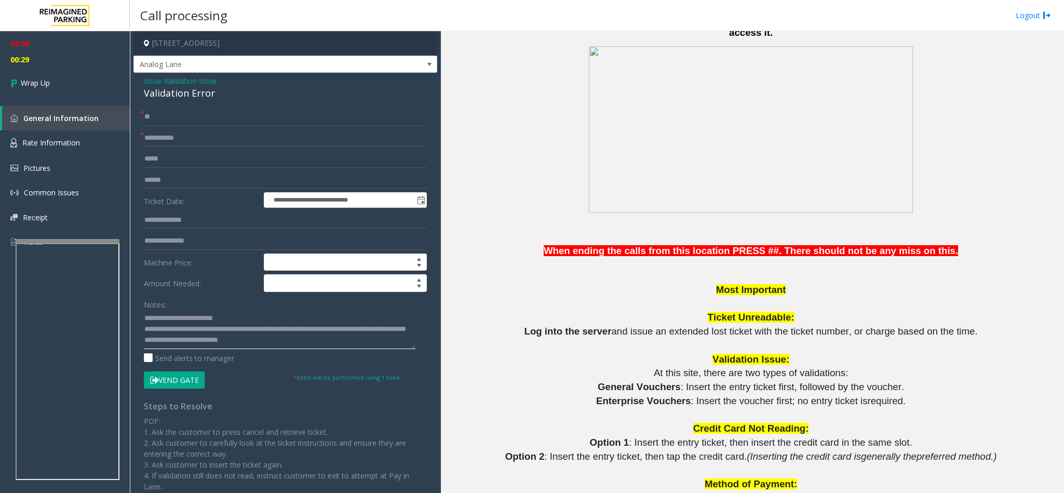
scroll to position [8, 0]
click at [357, 336] on textarea at bounding box center [279, 329] width 271 height 39
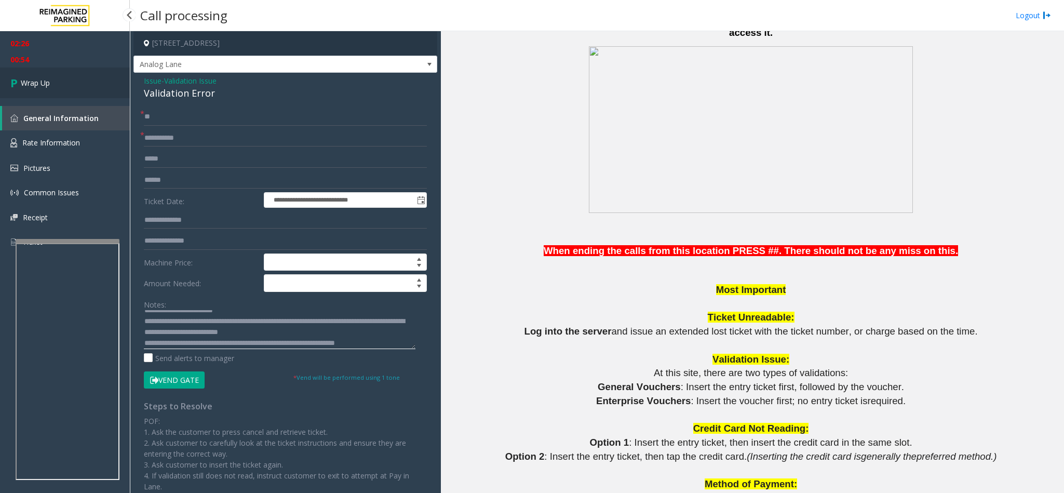
type textarea "**********"
click at [67, 89] on link "Wrap Up" at bounding box center [65, 82] width 130 height 31
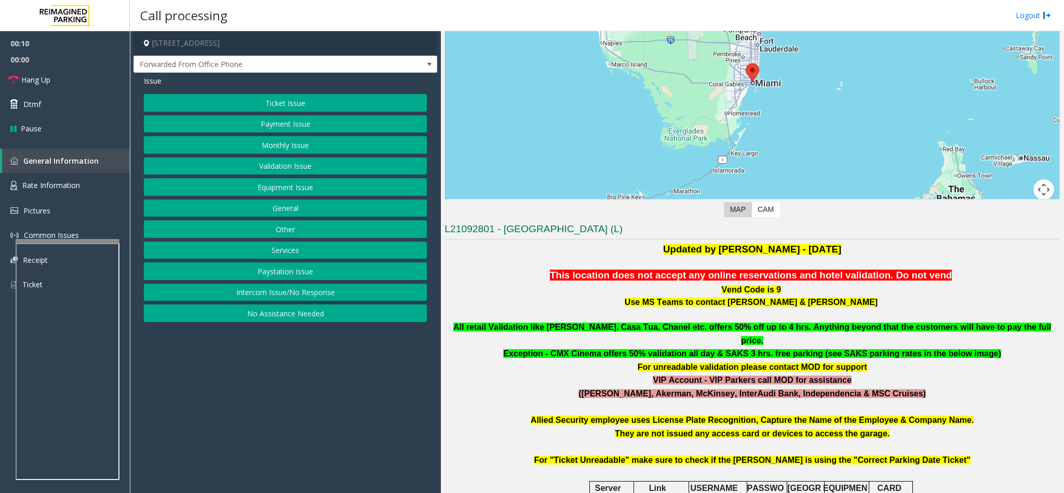
scroll to position [156, 0]
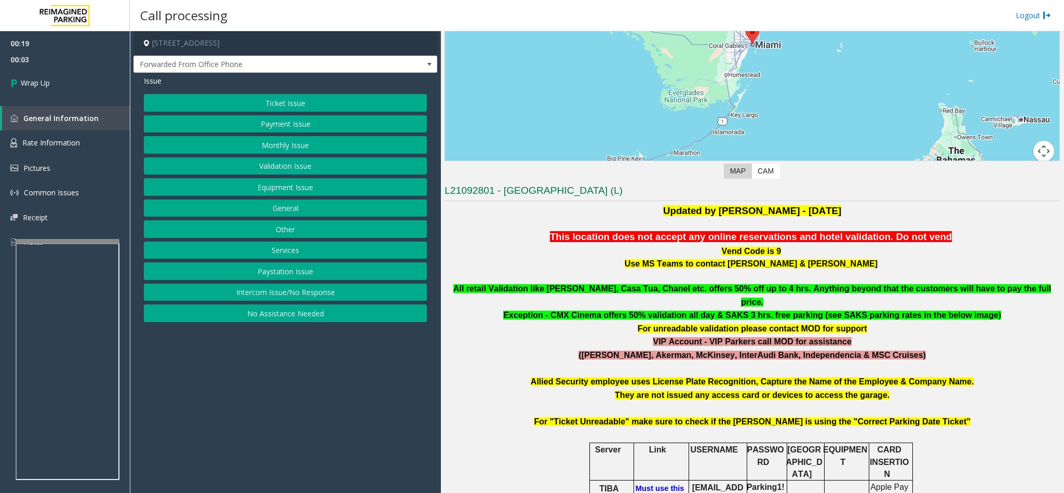
click at [293, 296] on button "Intercom Issue/No Response" at bounding box center [285, 292] width 283 height 18
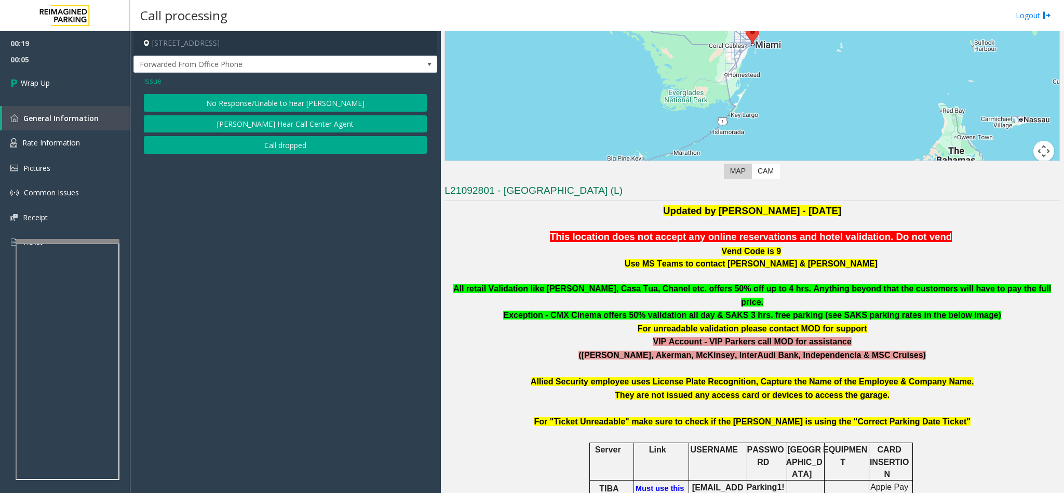
click at [273, 135] on div "No Response/Unable to hear [PERSON_NAME] Cannot Hear Call Center Agent Call dro…" at bounding box center [285, 124] width 283 height 60
click at [261, 147] on button "Call dropped" at bounding box center [285, 145] width 283 height 18
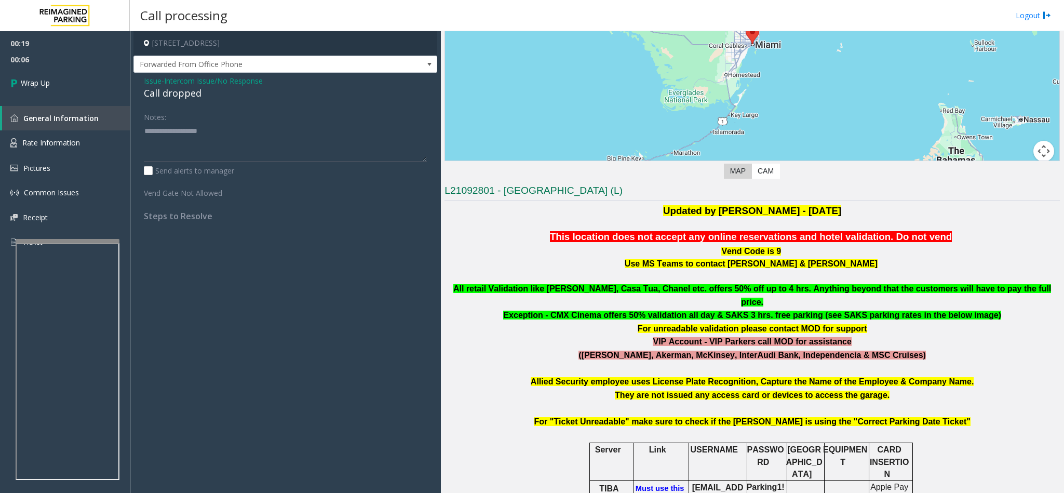
click at [172, 91] on div "Call dropped" at bounding box center [285, 93] width 283 height 14
type textarea "**********"
click at [77, 87] on link "Wrap Up" at bounding box center [65, 82] width 130 height 31
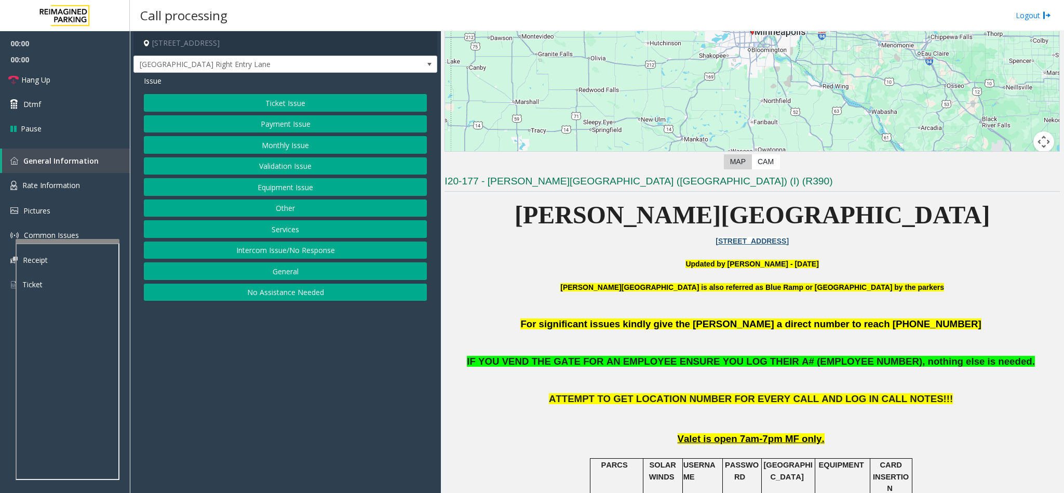
scroll to position [311, 0]
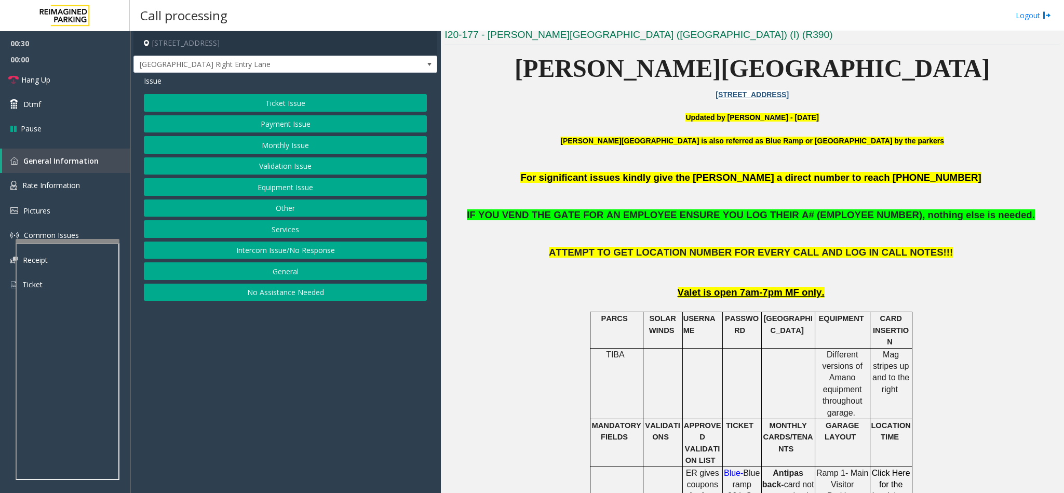
click at [280, 142] on button "Monthly Issue" at bounding box center [285, 145] width 283 height 18
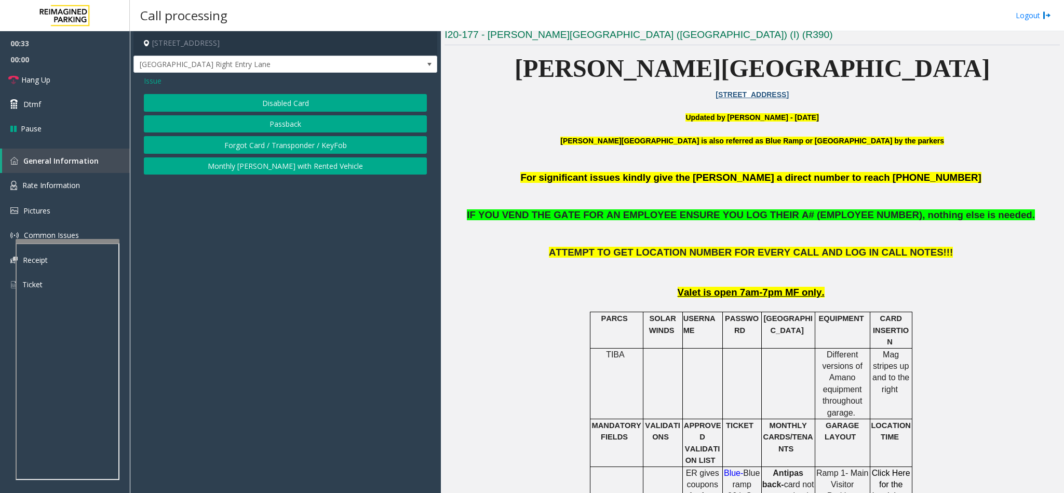
click at [255, 100] on button "Disabled Card" at bounding box center [285, 103] width 283 height 18
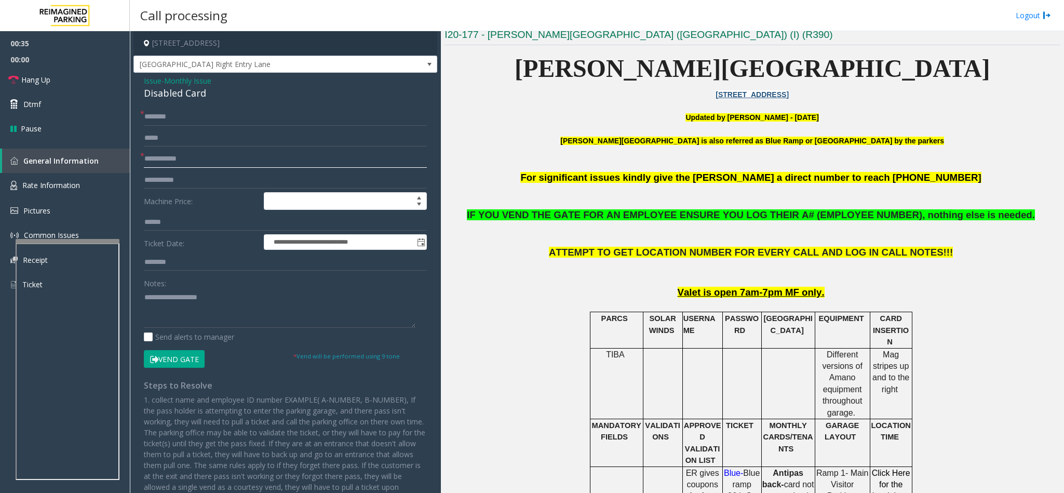
click at [171, 159] on input "text" at bounding box center [285, 159] width 283 height 18
type input "*"
type input "*******"
click at [154, 119] on input "text" at bounding box center [285, 117] width 283 height 18
click at [145, 117] on input "******" at bounding box center [285, 117] width 283 height 18
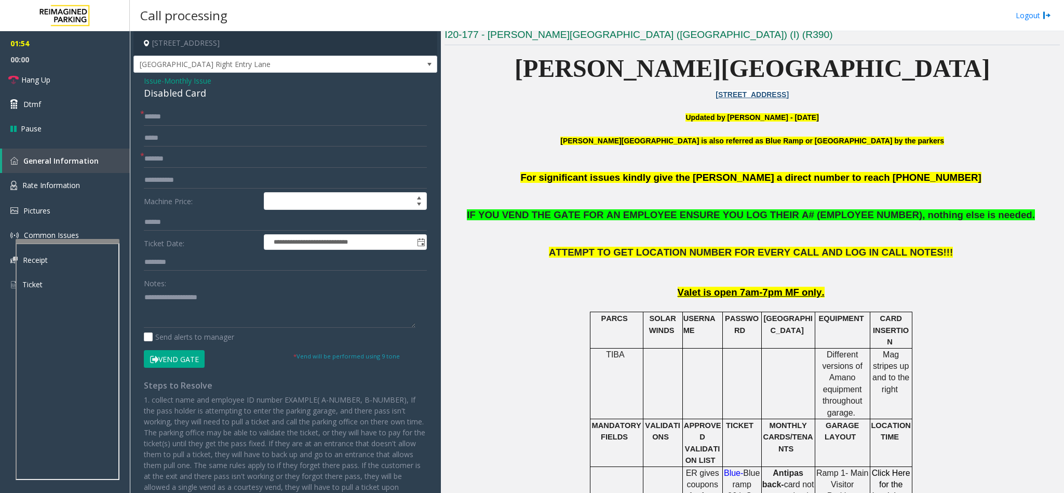
click at [169, 352] on button "Vend Gate" at bounding box center [174, 359] width 61 height 18
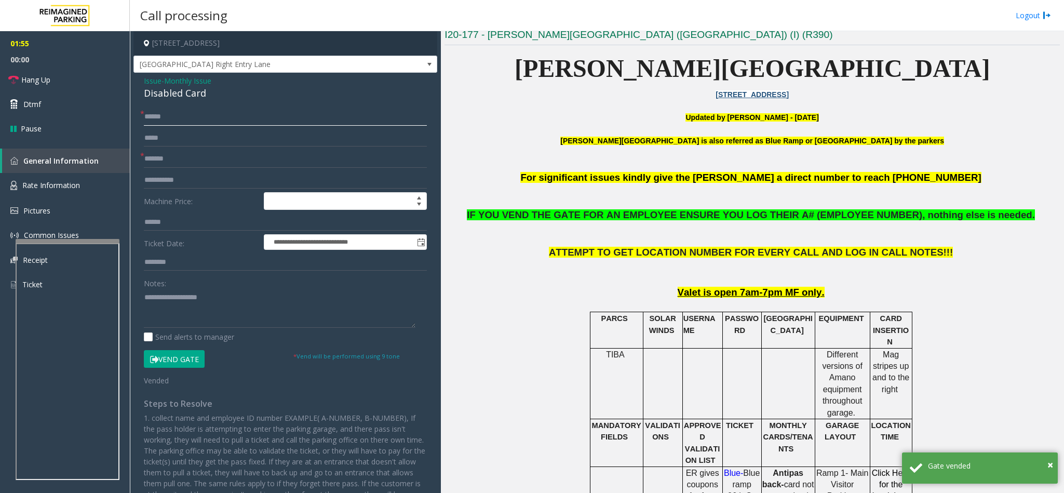
drag, startPoint x: 192, startPoint y: 110, endPoint x: -60, endPoint y: 115, distance: 251.8
click at [0, 115] on html "**********" at bounding box center [532, 246] width 1064 height 493
type input "**"
click at [166, 307] on textarea at bounding box center [279, 308] width 271 height 39
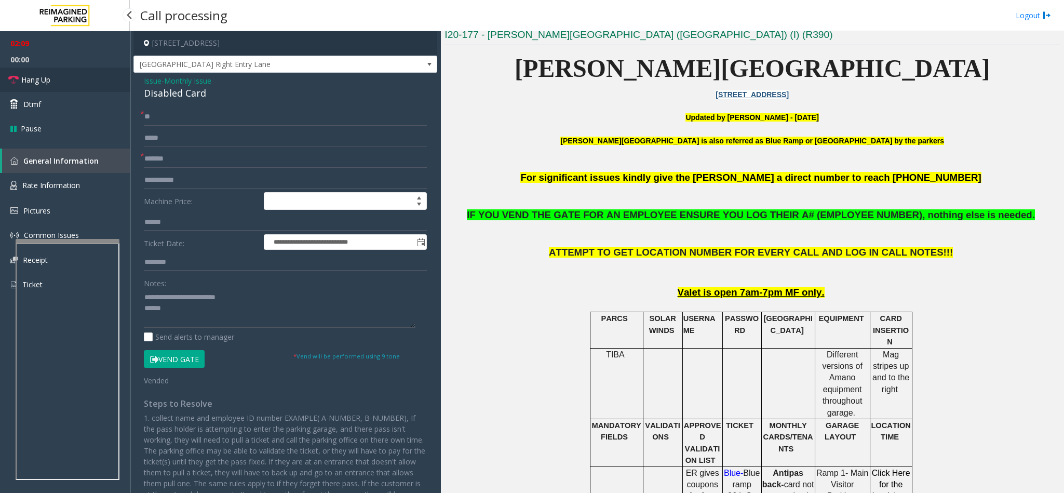
click at [63, 87] on link "Hang Up" at bounding box center [65, 79] width 130 height 24
click at [195, 307] on textarea at bounding box center [279, 308] width 271 height 39
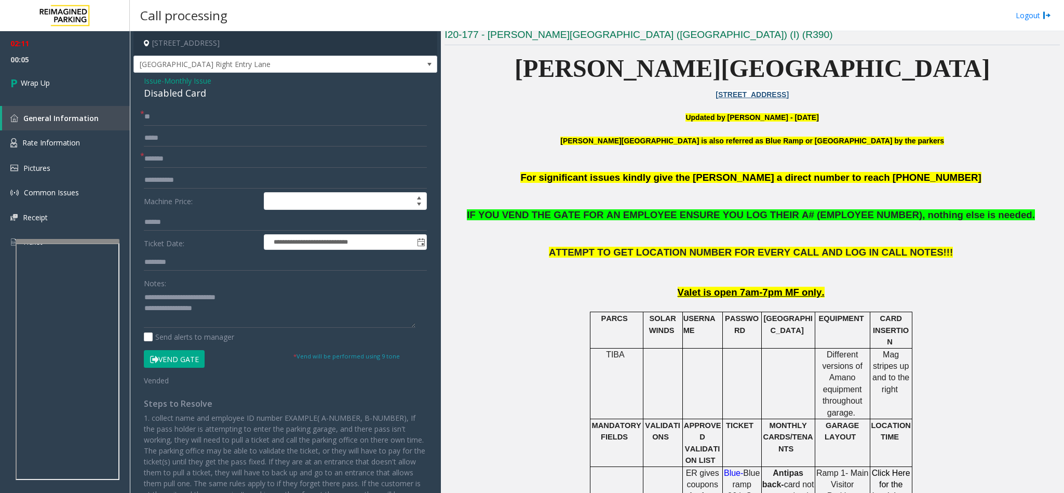
click at [663, 216] on span "IF YOU VEND THE GATE FOR AN EMPLOYEE ENSURE YOU LOG THEIR A# (EMPLOYEE NUMBER),…" at bounding box center [749, 214] width 565 height 11
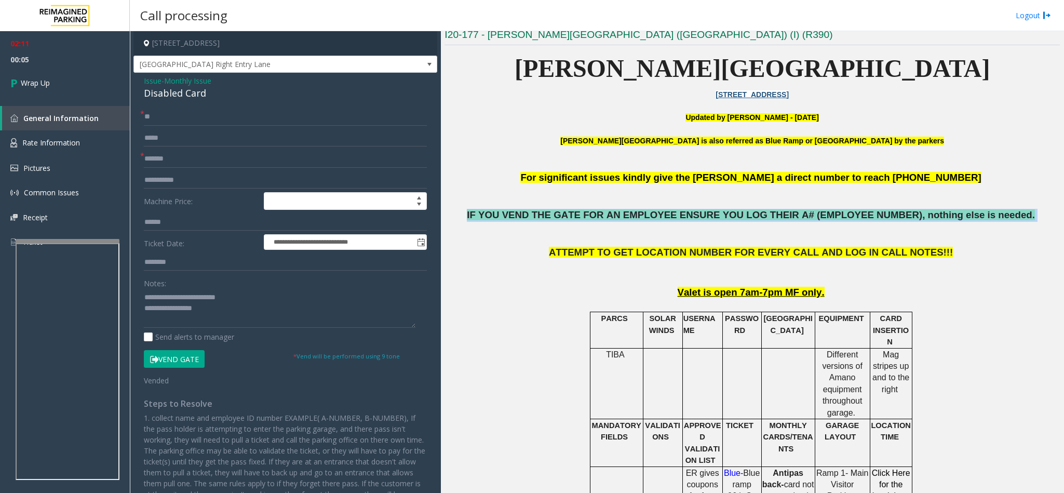
click at [663, 216] on span "IF YOU VEND THE GATE FOR AN EMPLOYEE ENSURE YOU LOG THEIR A# (EMPLOYEE NUMBER),…" at bounding box center [749, 214] width 565 height 11
copy p "IF YOU VEND THE GATE FOR AN EMPLOYEE ENSURE YOU LOG THEIR A# (EMPLOYEE NUMBER),…"
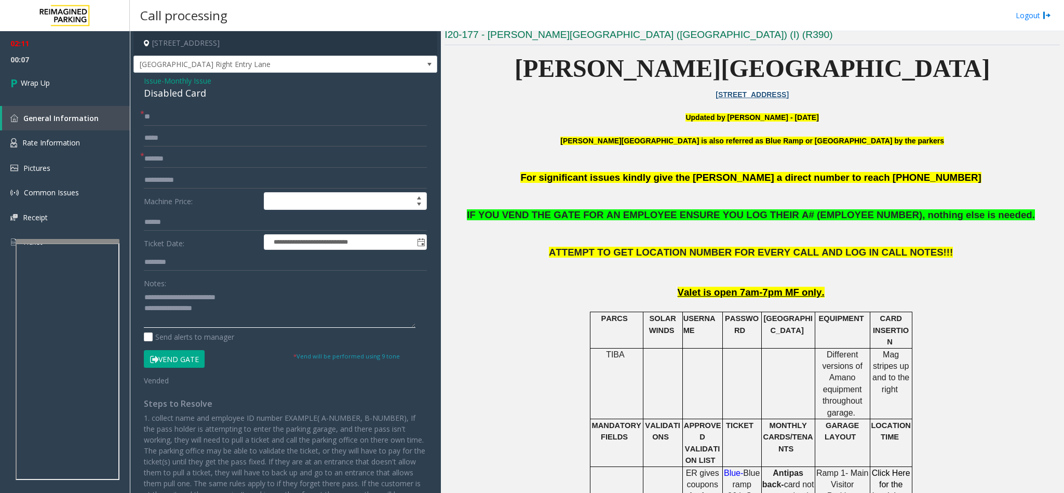
click at [221, 310] on textarea at bounding box center [279, 308] width 271 height 39
paste textarea "**********"
type textarea "**********"
click at [64, 86] on link "Wrap Up" at bounding box center [65, 82] width 130 height 31
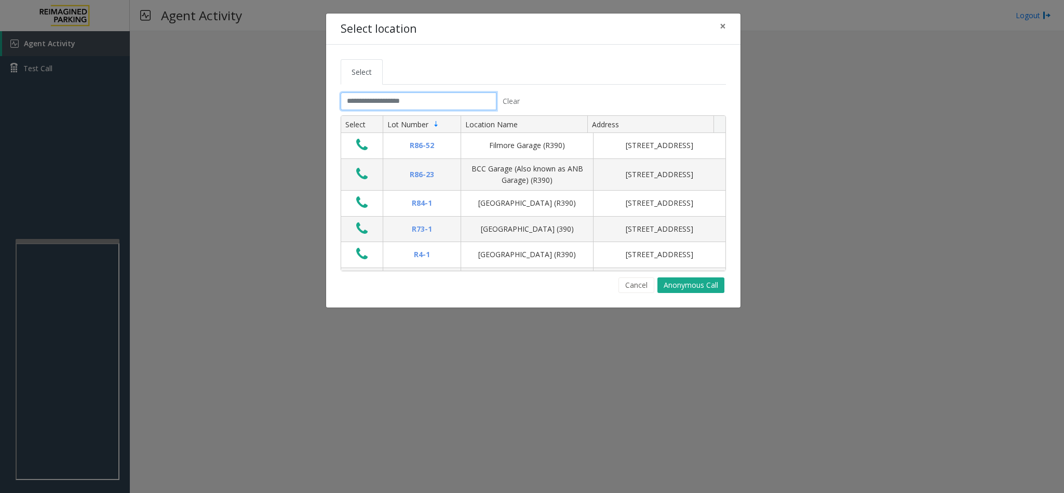
click at [371, 97] on input "text" at bounding box center [419, 101] width 156 height 18
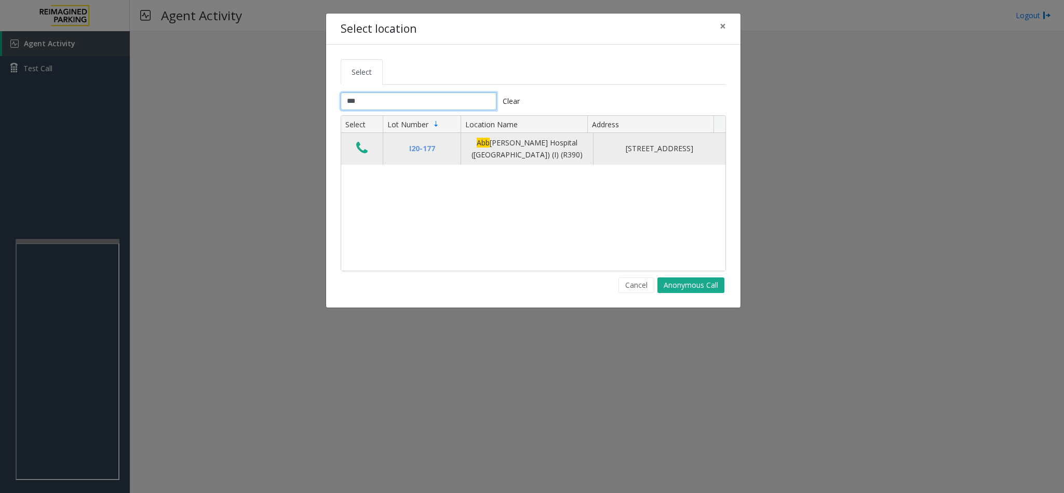
type input "***"
click at [358, 148] on icon "Data table" at bounding box center [361, 148] width 11 height 15
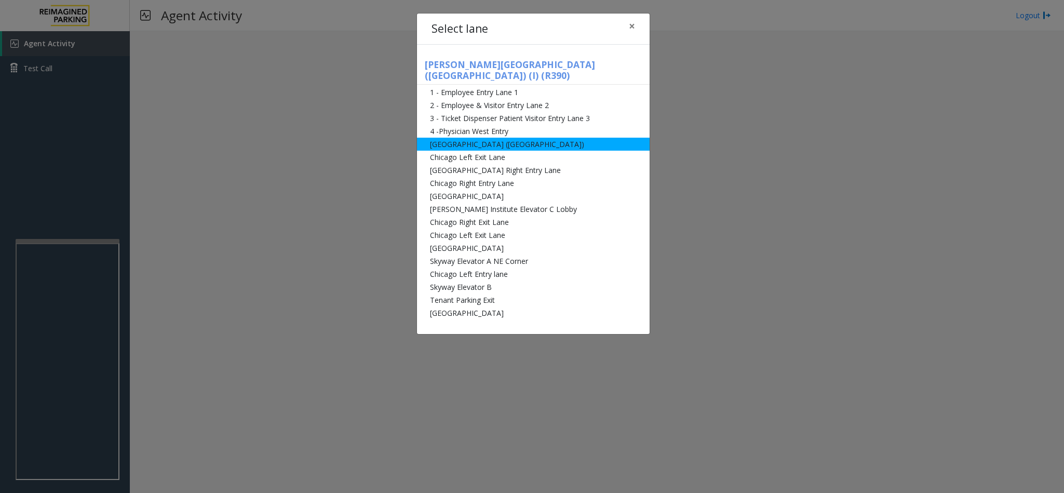
click at [475, 138] on li "[GEOGRAPHIC_DATA] ([GEOGRAPHIC_DATA])" at bounding box center [533, 144] width 233 height 13
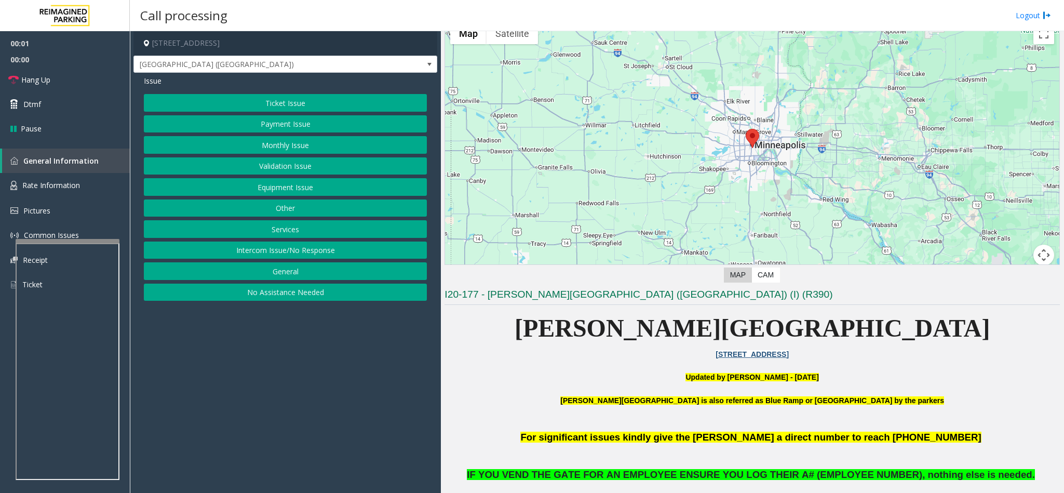
scroll to position [78, 0]
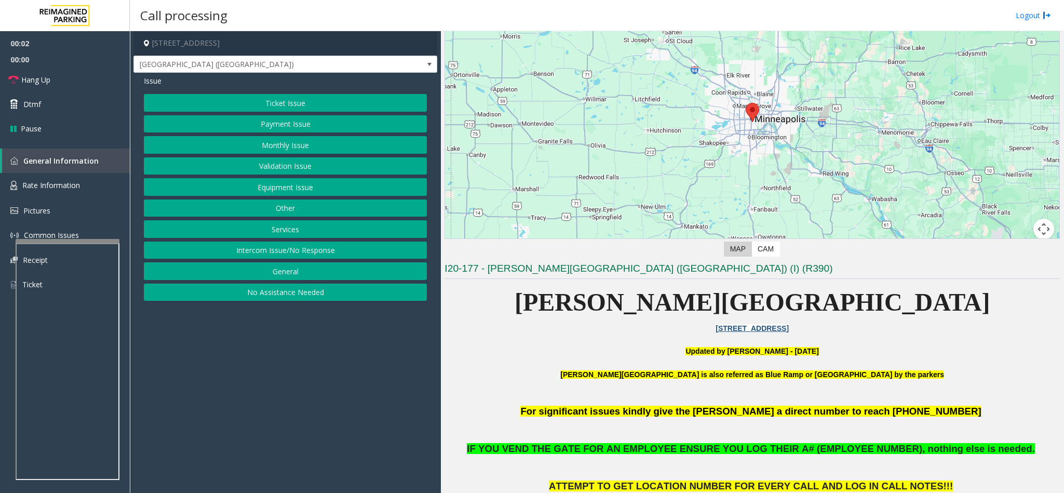
click at [315, 166] on button "Validation Issue" at bounding box center [285, 166] width 283 height 18
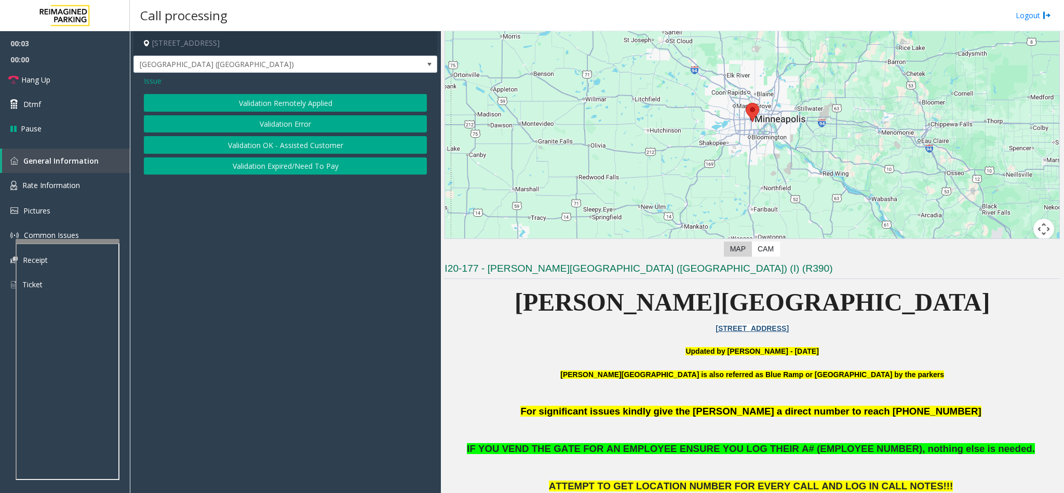
click at [284, 117] on button "Validation Error" at bounding box center [285, 124] width 283 height 18
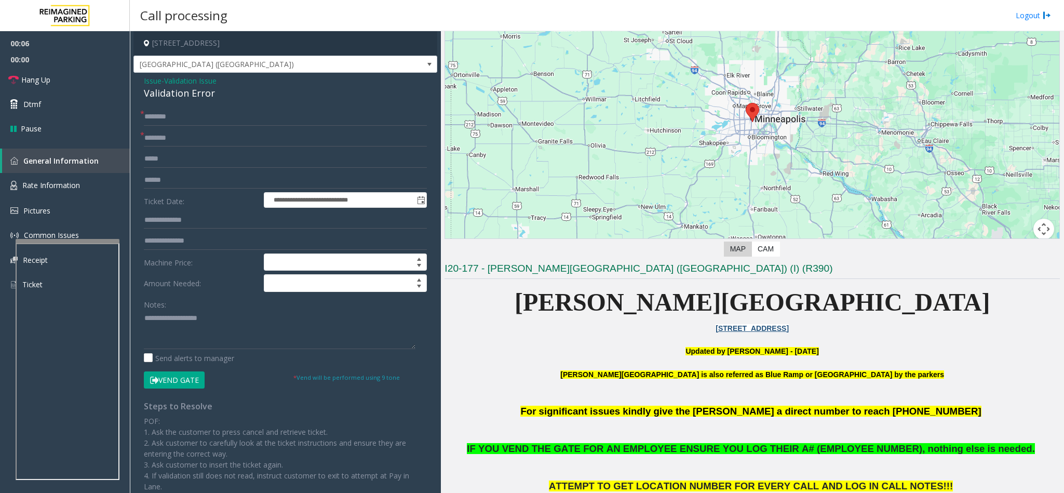
click at [164, 94] on div "Validation Error" at bounding box center [285, 93] width 283 height 14
click at [162, 94] on div "Validation Error" at bounding box center [285, 93] width 283 height 14
click at [144, 318] on textarea at bounding box center [279, 329] width 271 height 39
type textarea "*******"
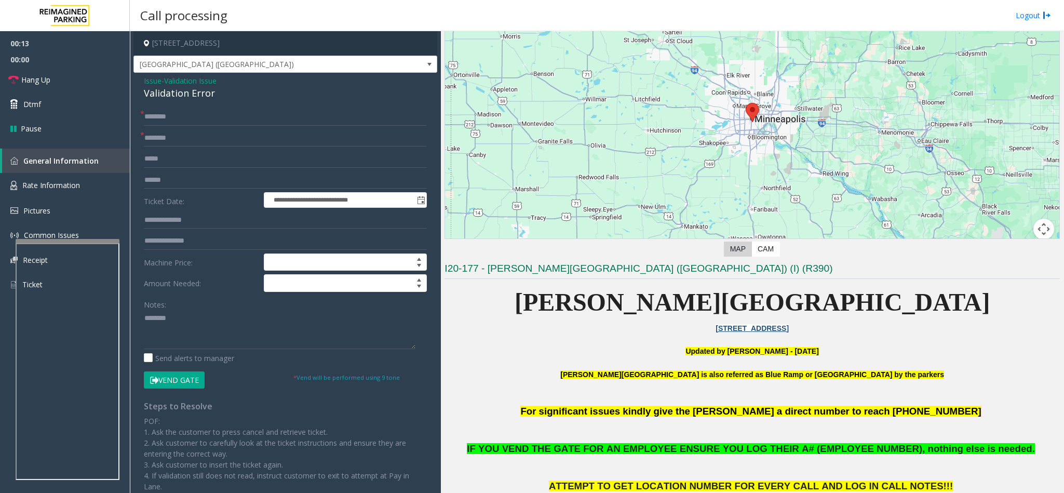
click at [159, 79] on span "Issue" at bounding box center [153, 80] width 18 height 11
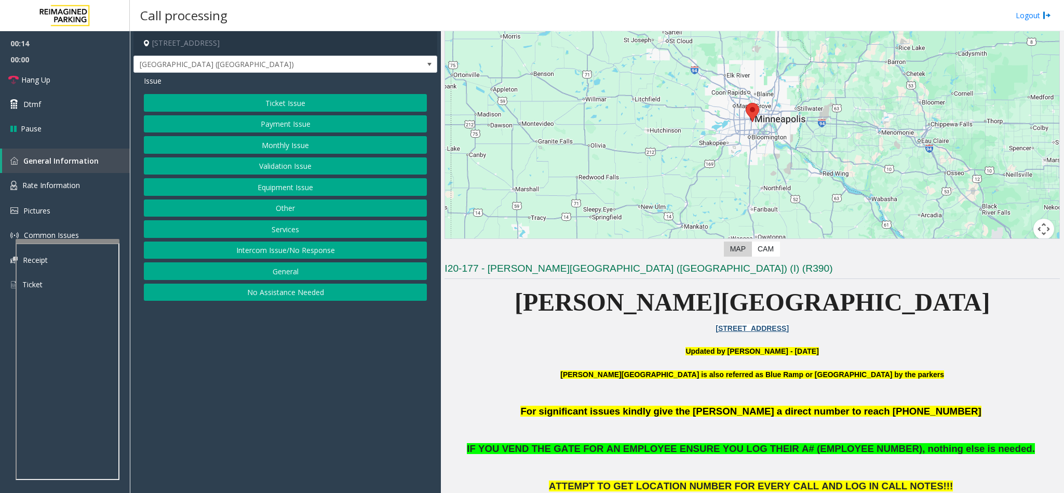
click at [299, 166] on button "Validation Issue" at bounding box center [285, 166] width 283 height 18
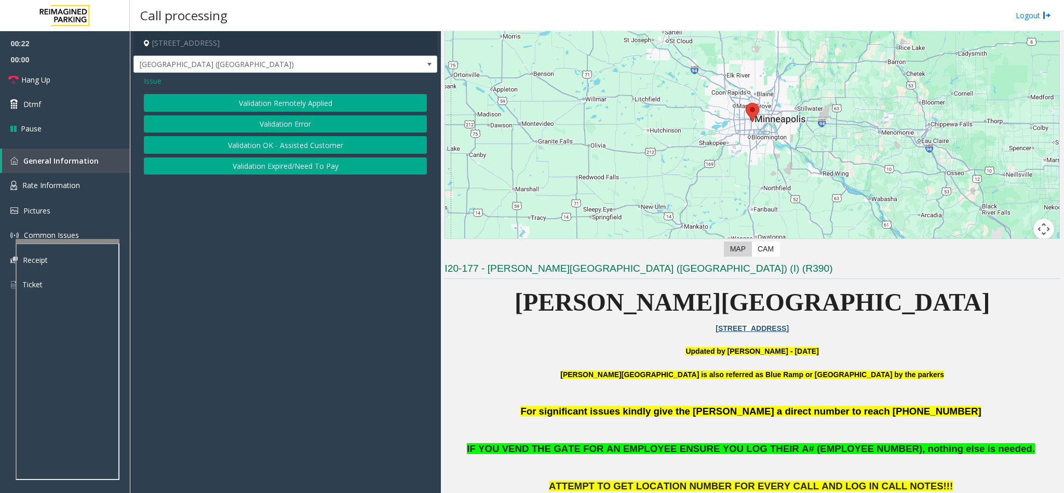
click at [259, 128] on button "Validation Error" at bounding box center [285, 124] width 283 height 18
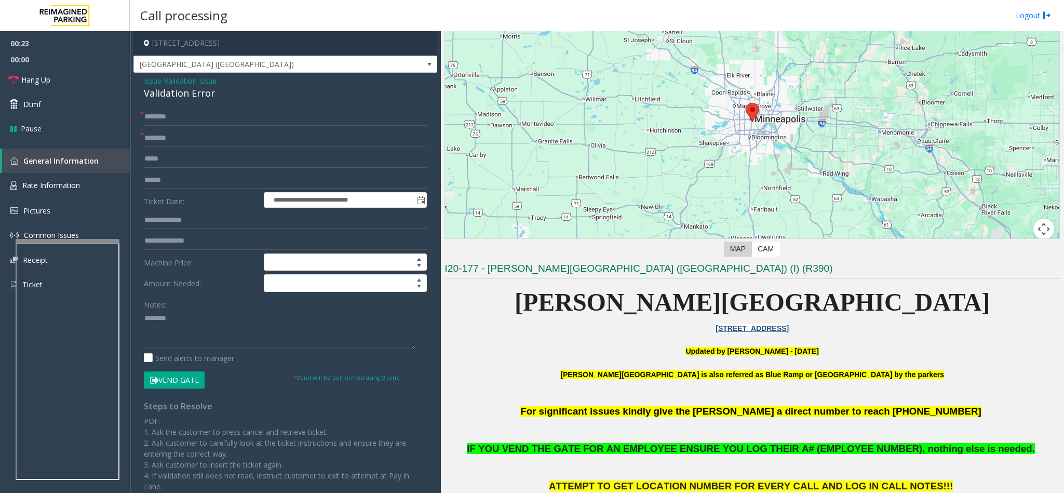
click at [171, 96] on div "Validation Error" at bounding box center [285, 93] width 283 height 14
copy div "Validation Error"
click at [185, 315] on textarea at bounding box center [279, 329] width 271 height 39
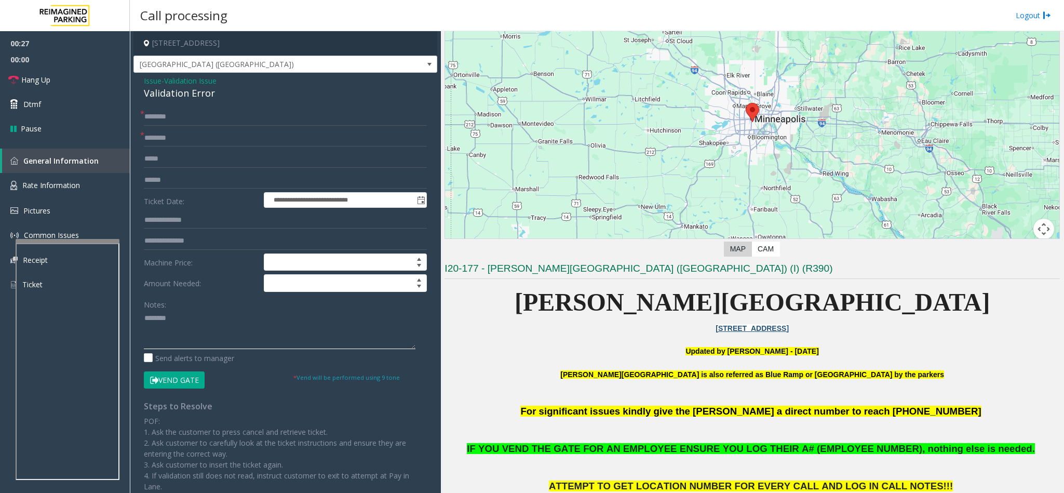
paste textarea "**********"
type textarea "**********"
click at [167, 137] on input "text" at bounding box center [285, 138] width 283 height 18
type input "*"
type input "**"
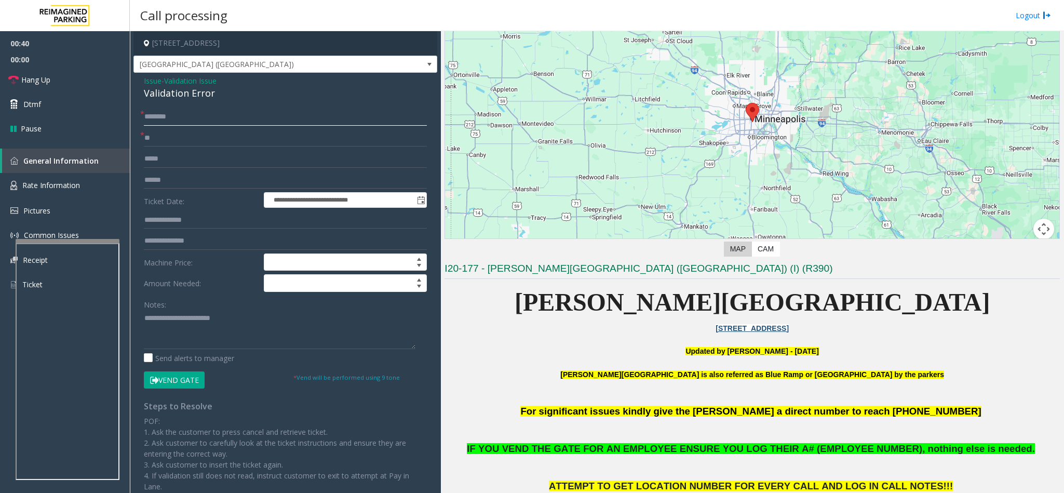
click at [182, 120] on input "text" at bounding box center [285, 117] width 283 height 18
type input "**"
click at [184, 370] on form "**********" at bounding box center [285, 248] width 283 height 280
click at [182, 382] on button "Vend Gate" at bounding box center [174, 380] width 61 height 18
click at [257, 310] on div "Notes:" at bounding box center [285, 321] width 283 height 53
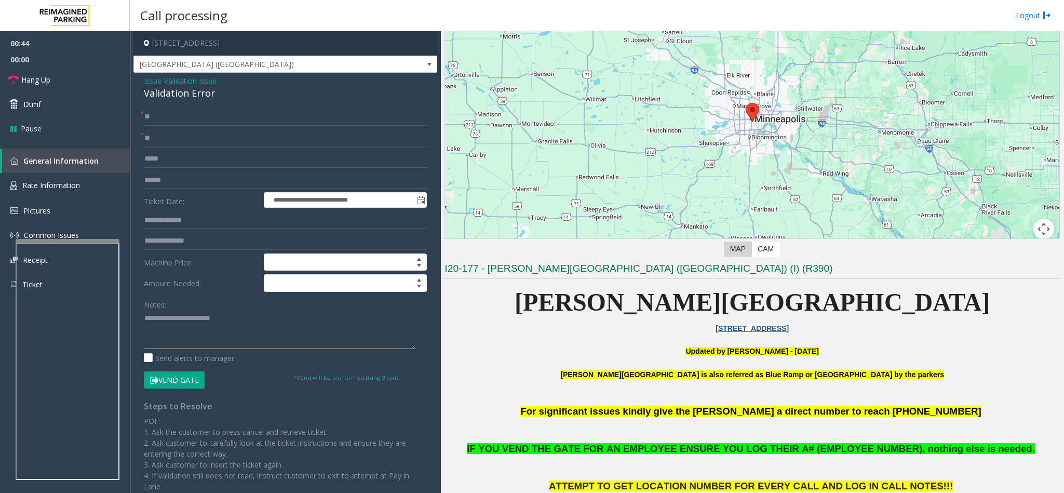
click at [240, 324] on textarea at bounding box center [279, 329] width 271 height 39
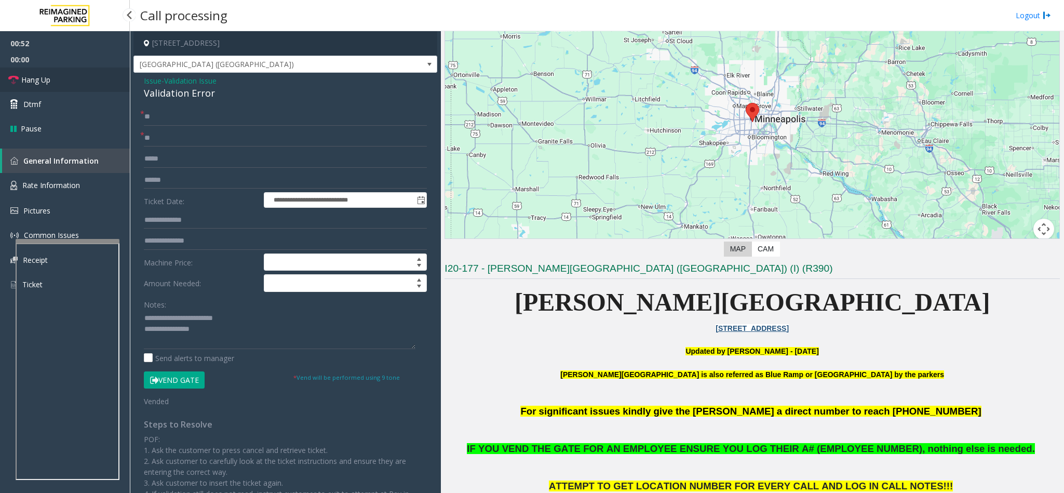
click at [105, 74] on link "Hang Up" at bounding box center [65, 79] width 130 height 24
click at [202, 338] on textarea at bounding box center [279, 329] width 271 height 39
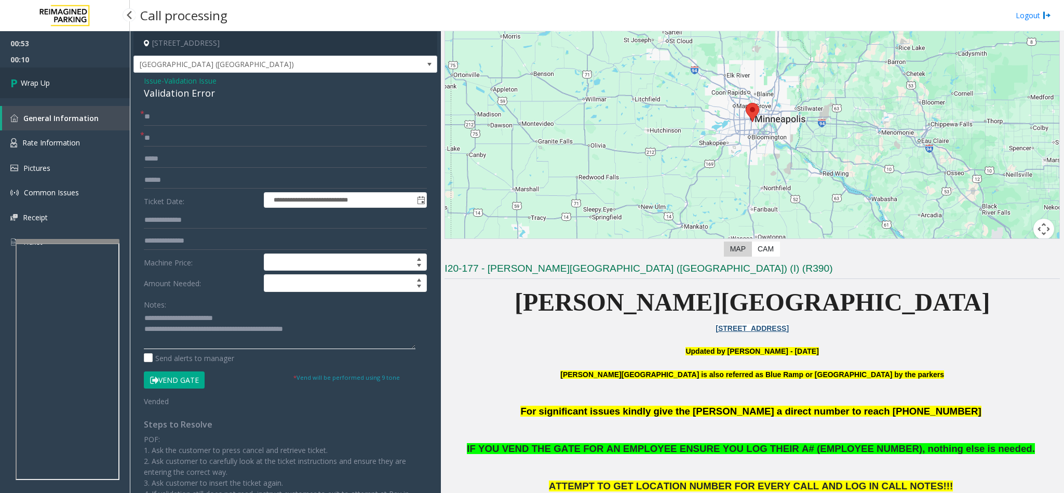
type textarea "**********"
click at [120, 89] on link "Wrap Up" at bounding box center [65, 82] width 130 height 31
